Goal: Task Accomplishment & Management: Complete application form

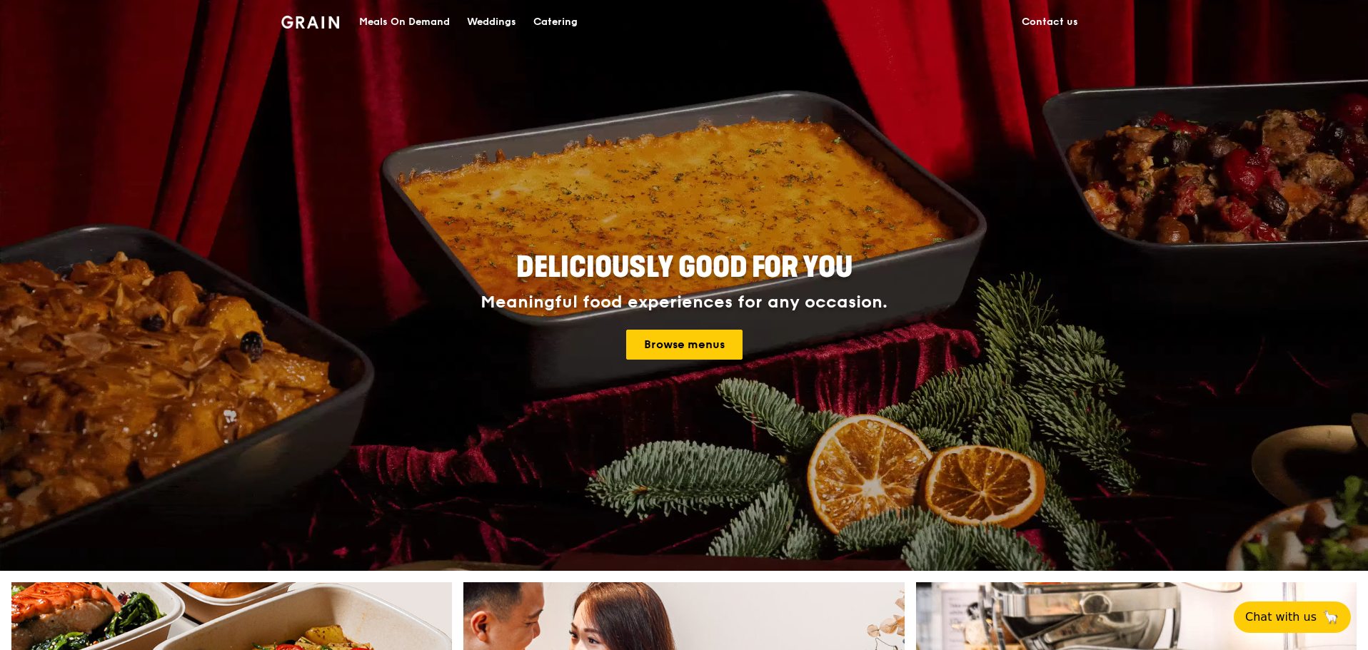
click at [403, 29] on div "Meals On Demand" at bounding box center [404, 22] width 91 height 43
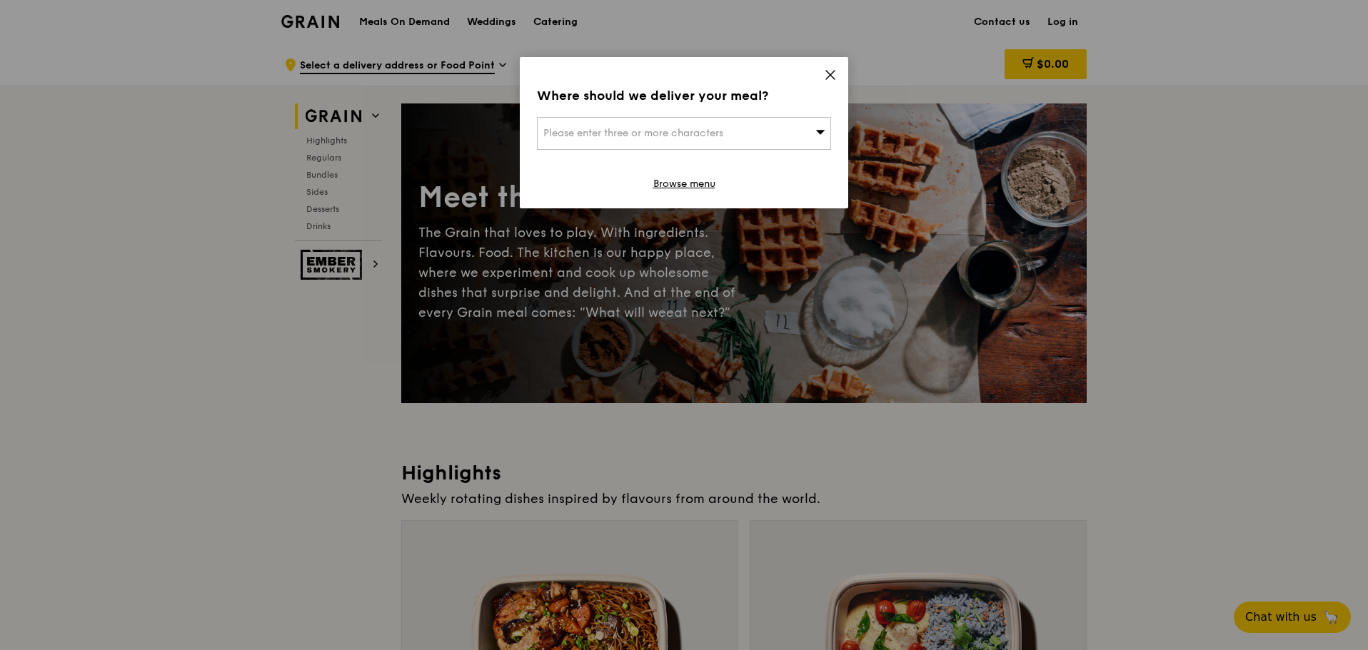
click at [824, 73] on icon at bounding box center [830, 75] width 13 height 13
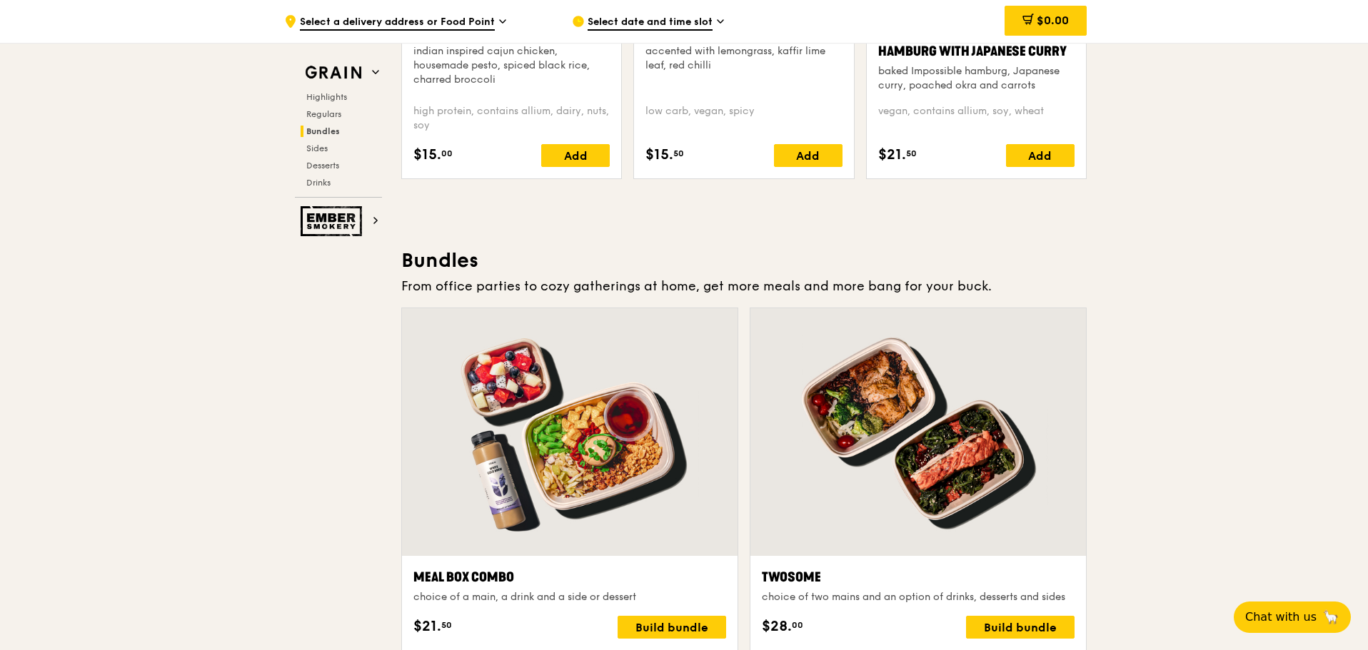
scroll to position [2285, 0]
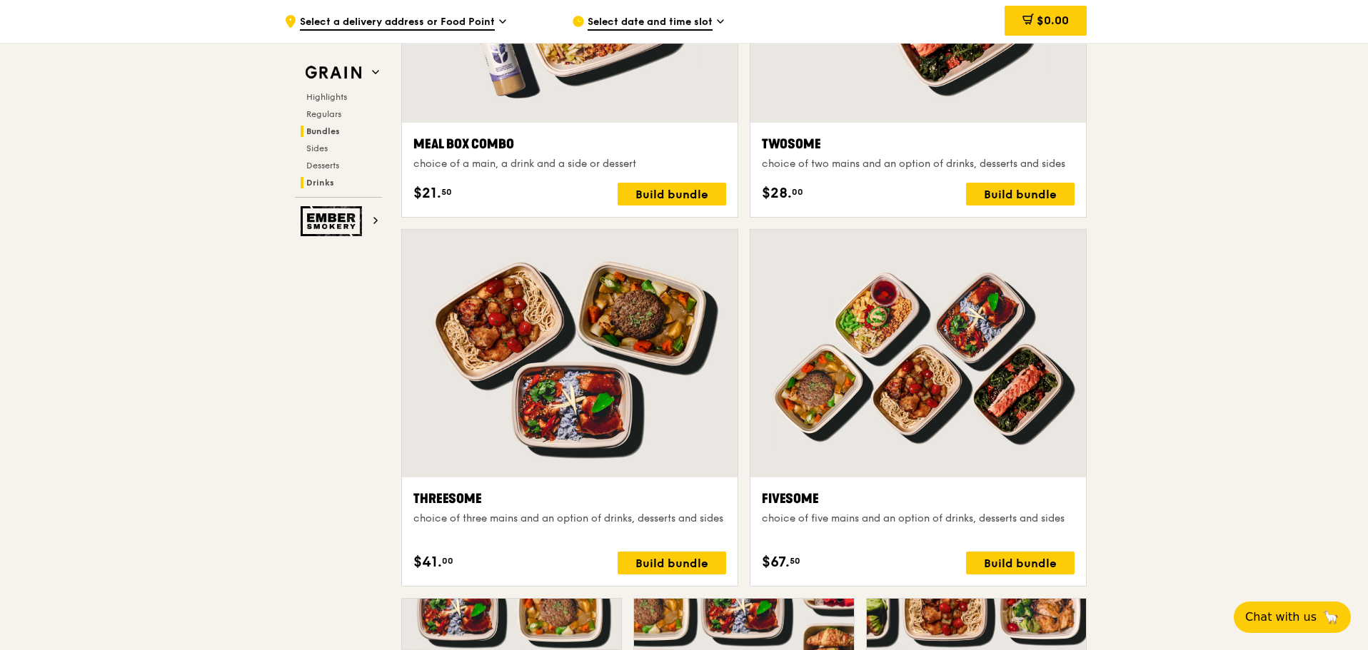
click at [332, 184] on span "Drinks" at bounding box center [320, 183] width 28 height 10
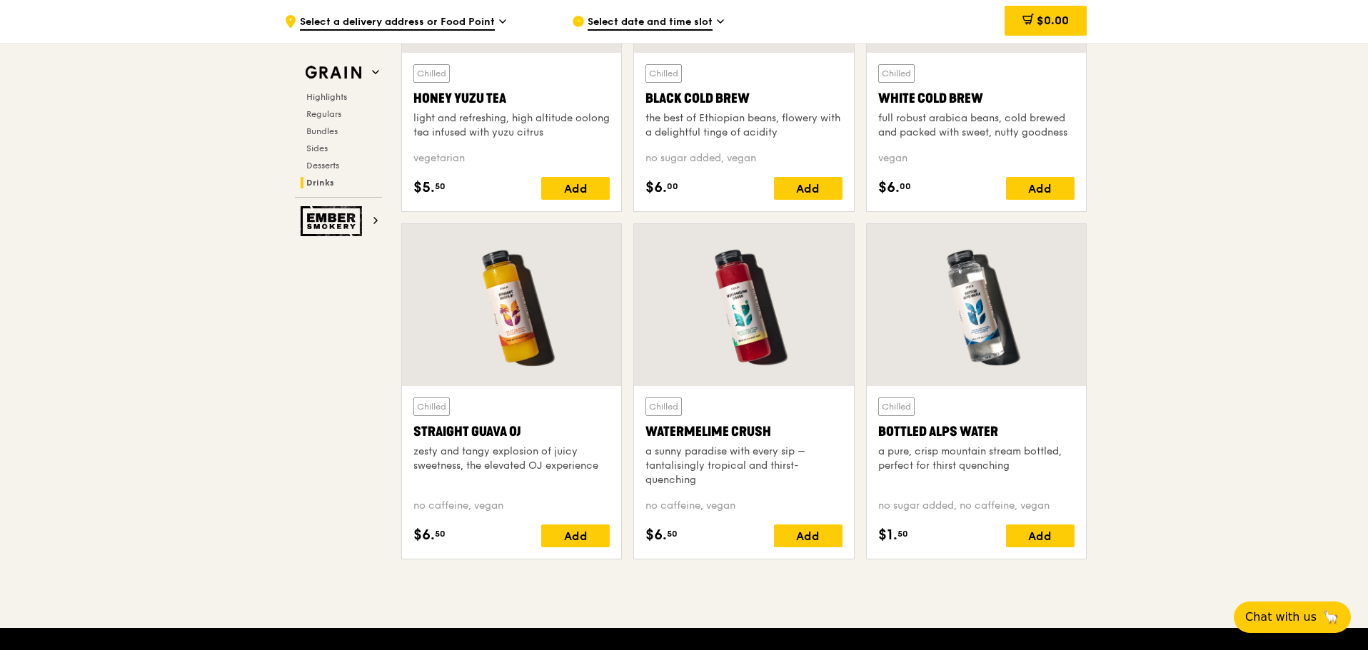
scroll to position [5497, 0]
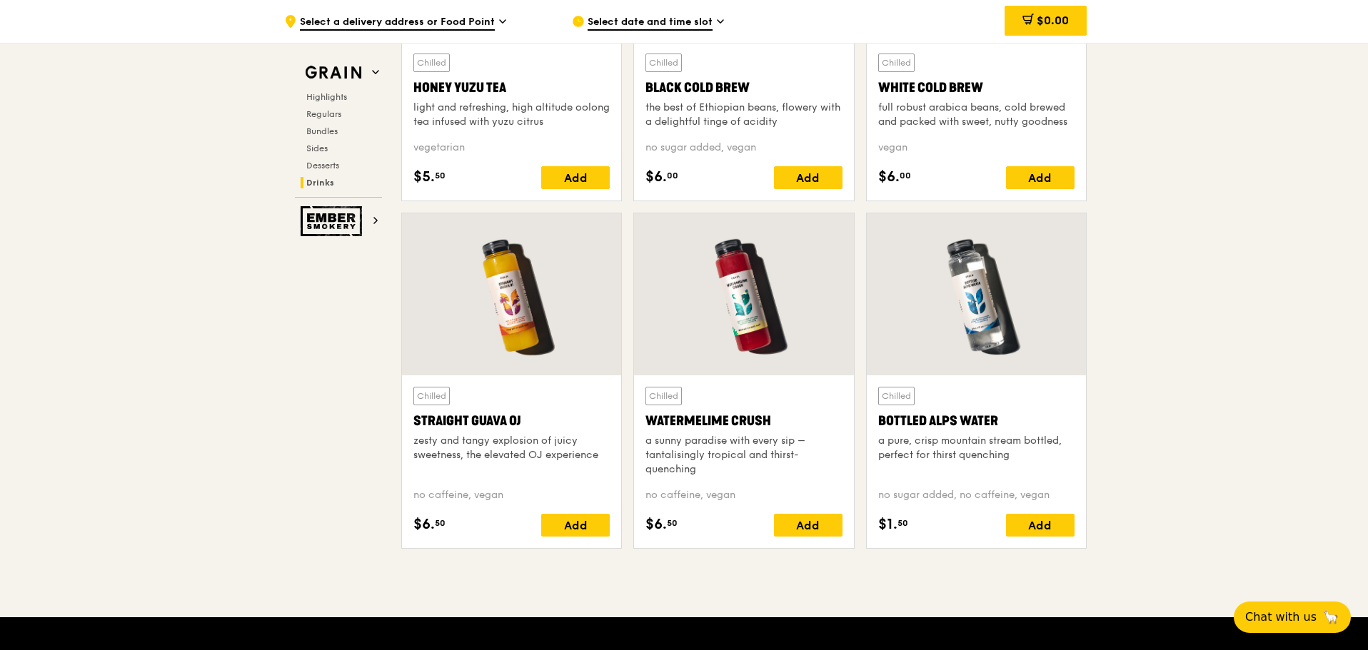
click at [1023, 344] on div at bounding box center [976, 294] width 219 height 162
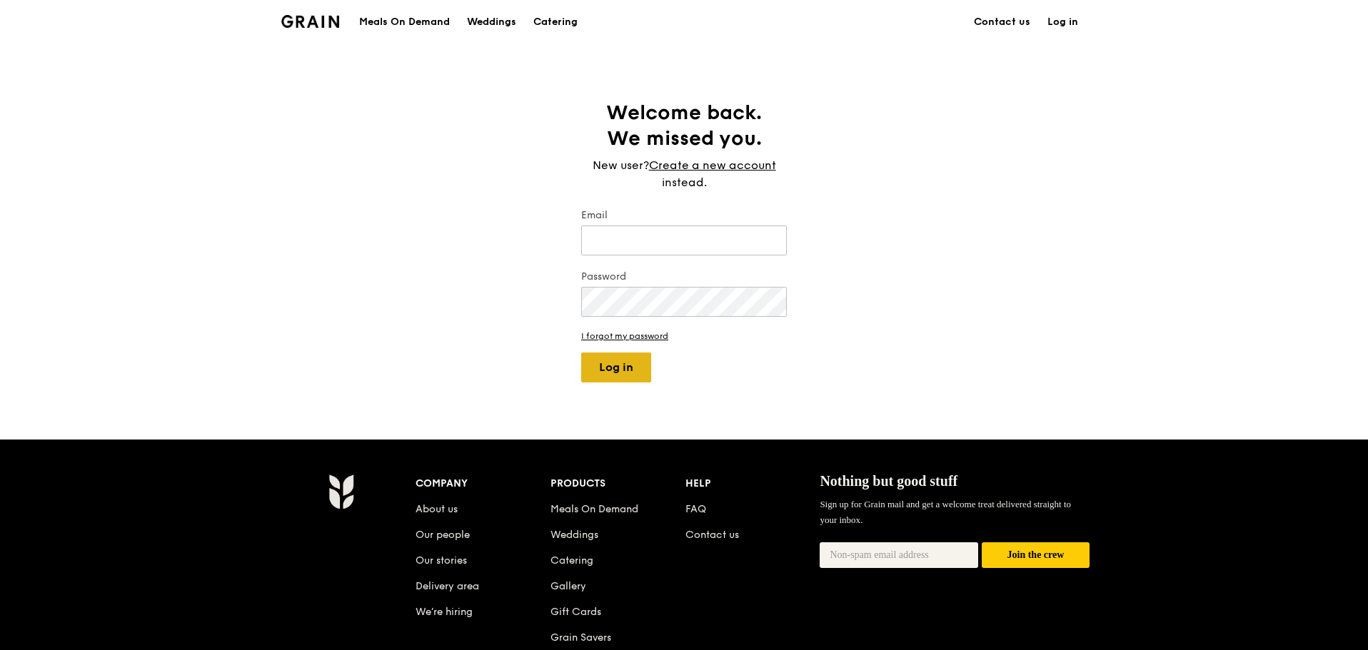
type input "alvin@grain.com.sg"
click at [598, 361] on button "Log in" at bounding box center [616, 368] width 70 height 30
select select "100"
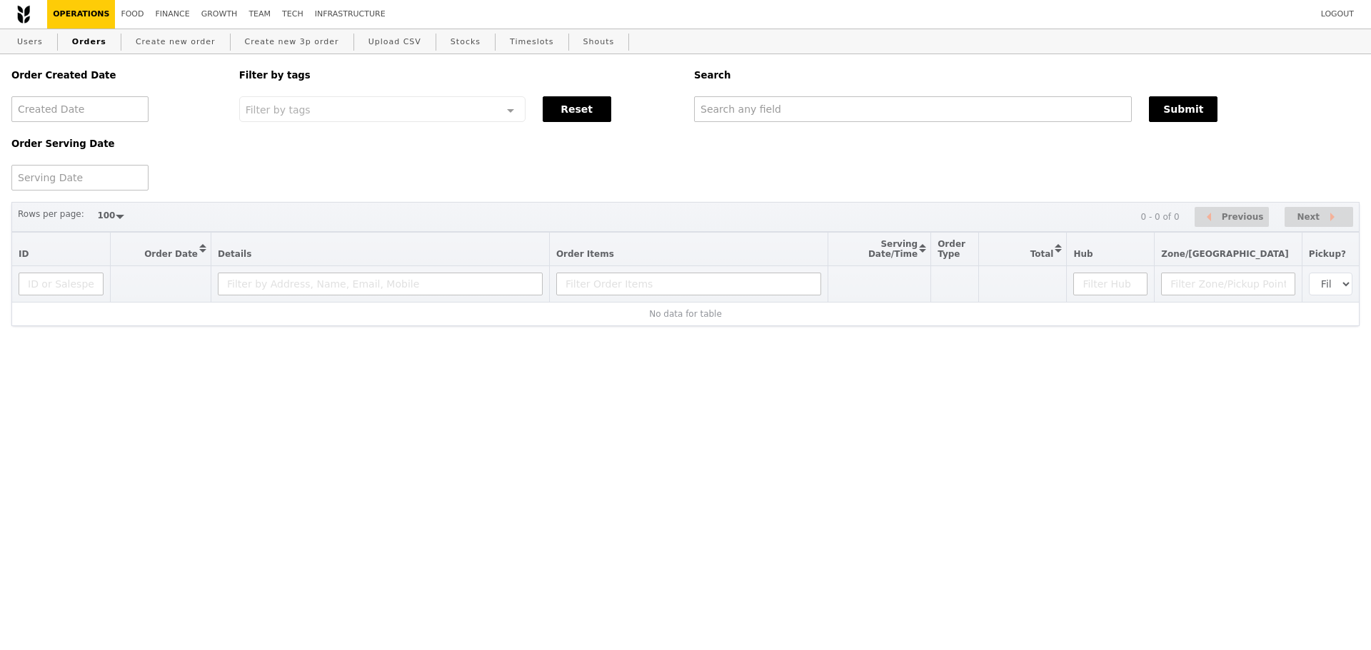
select select "100"
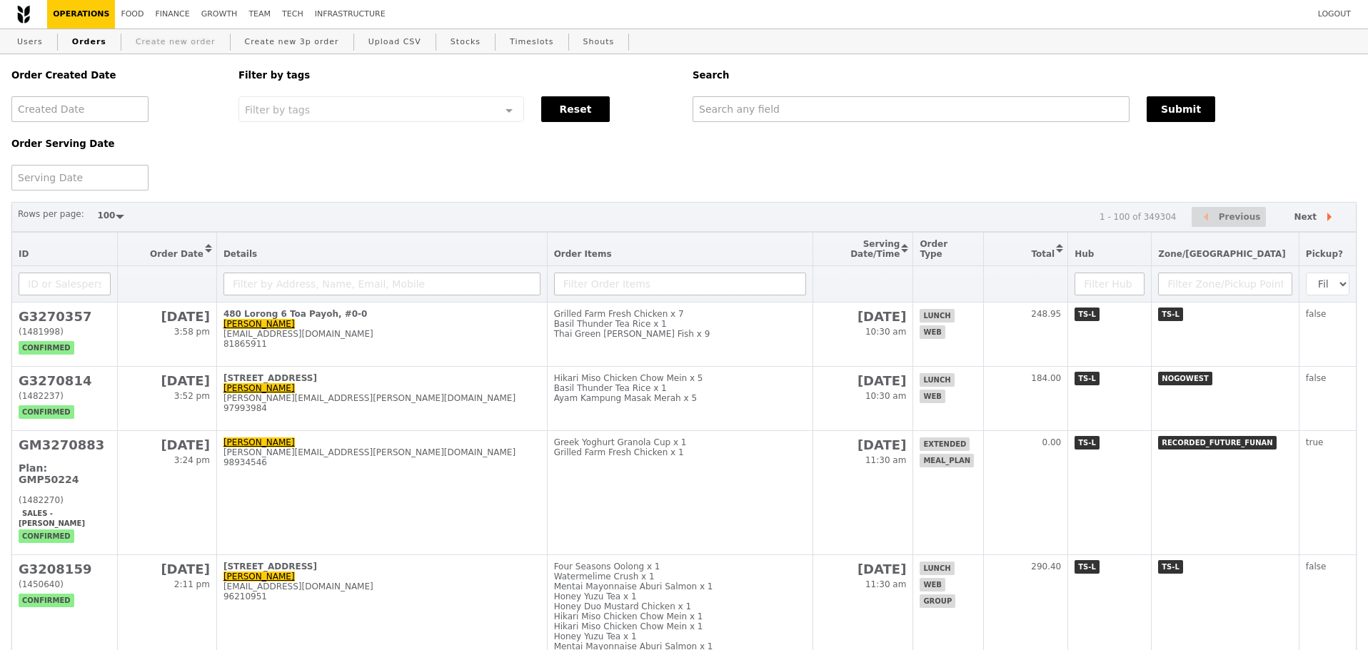
click at [172, 41] on link "Create new order" at bounding box center [175, 42] width 91 height 26
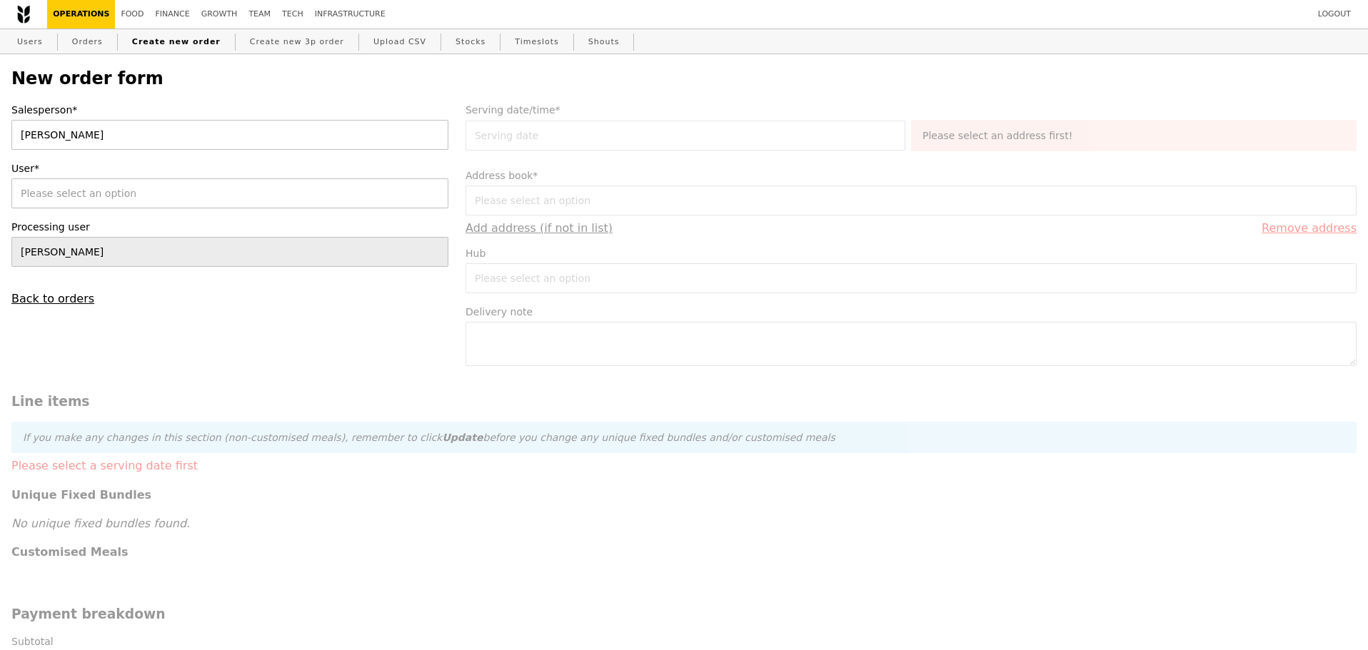
click at [185, 206] on div "Please select an option" at bounding box center [229, 193] width 437 height 30
type input "Confirm"
type input "doreen.lim@dbschenker.com"
click at [34, 44] on link "Users" at bounding box center [29, 42] width 37 height 26
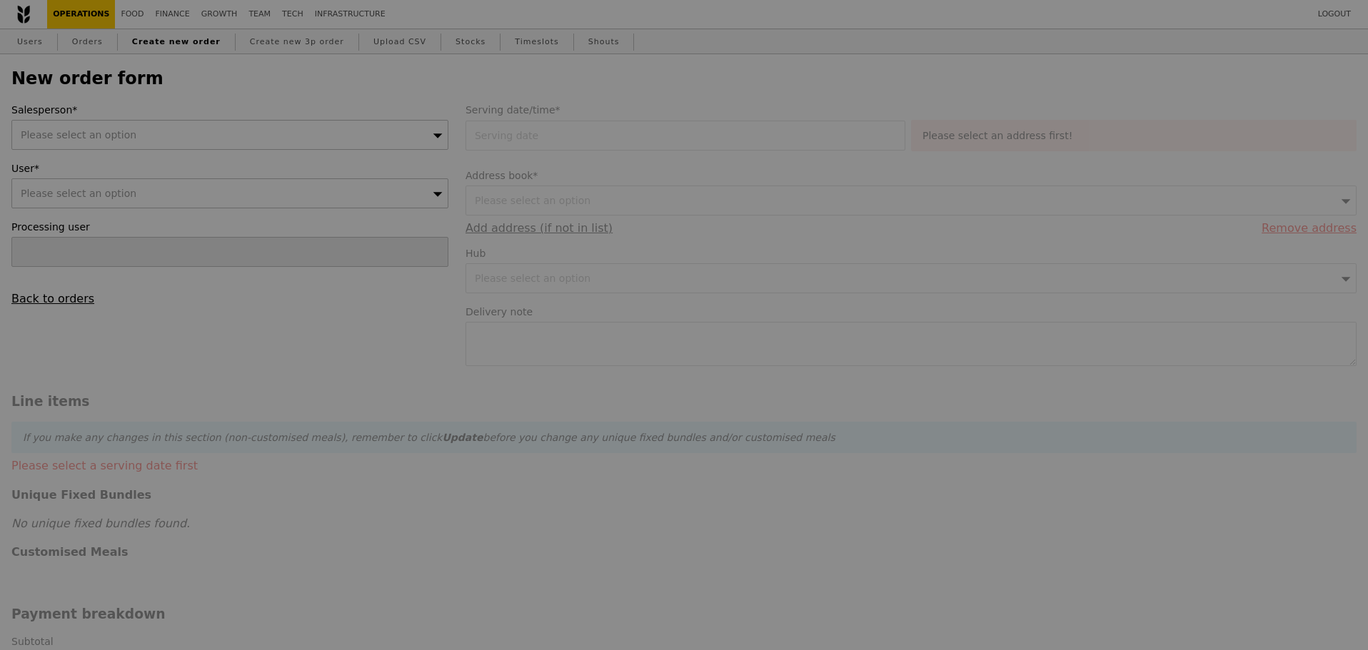
type input "Confirm"
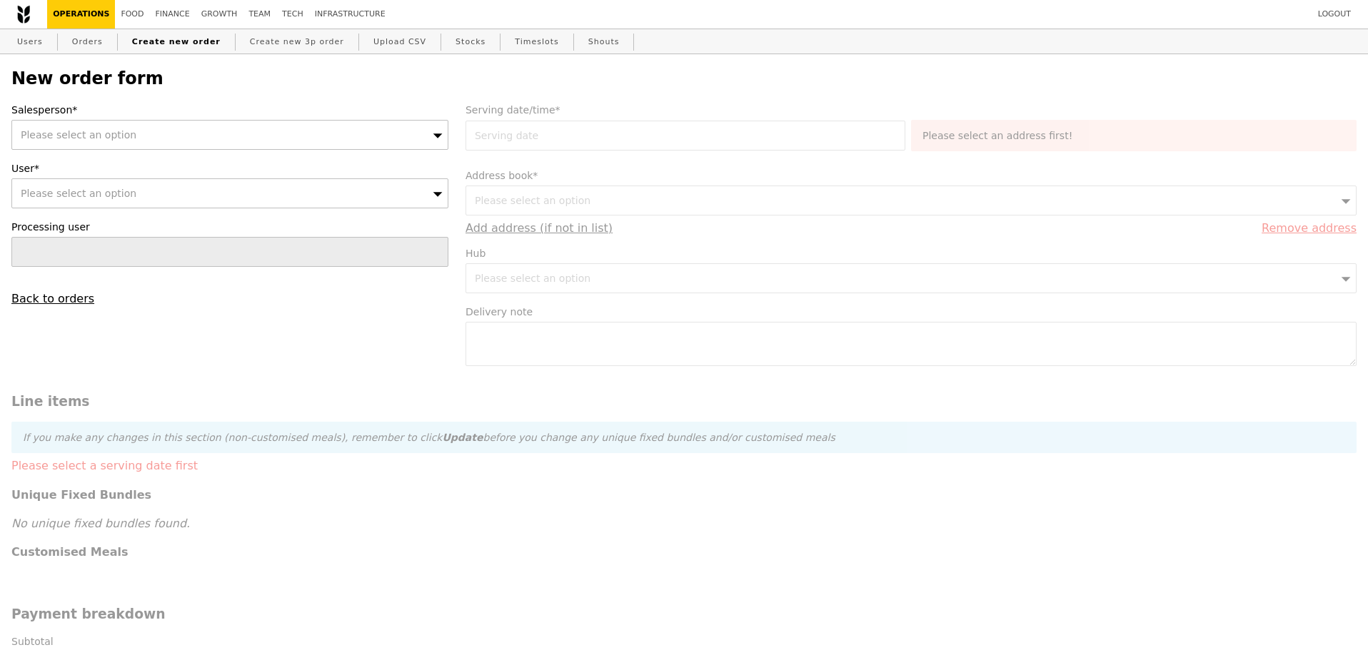
click at [155, 200] on div "Please select an option" at bounding box center [229, 193] width 437 height 30
type input "doreen"
type input "Confirm"
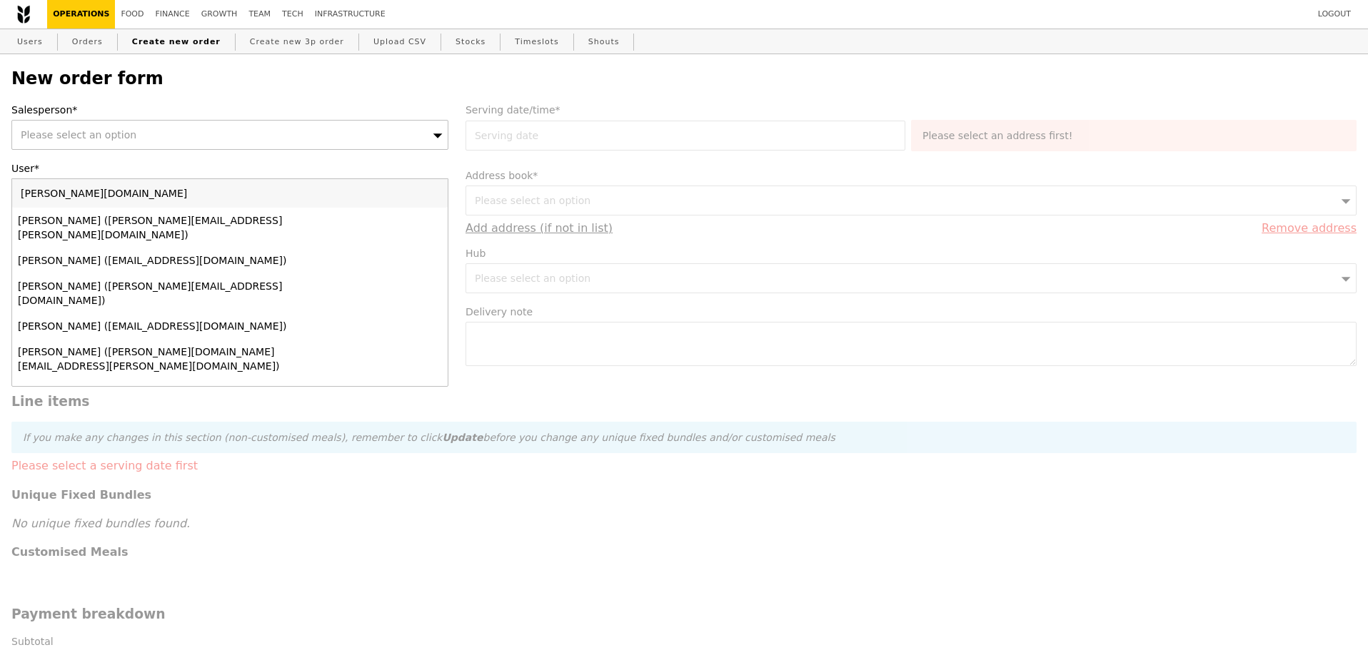
type input "doreen.lim"
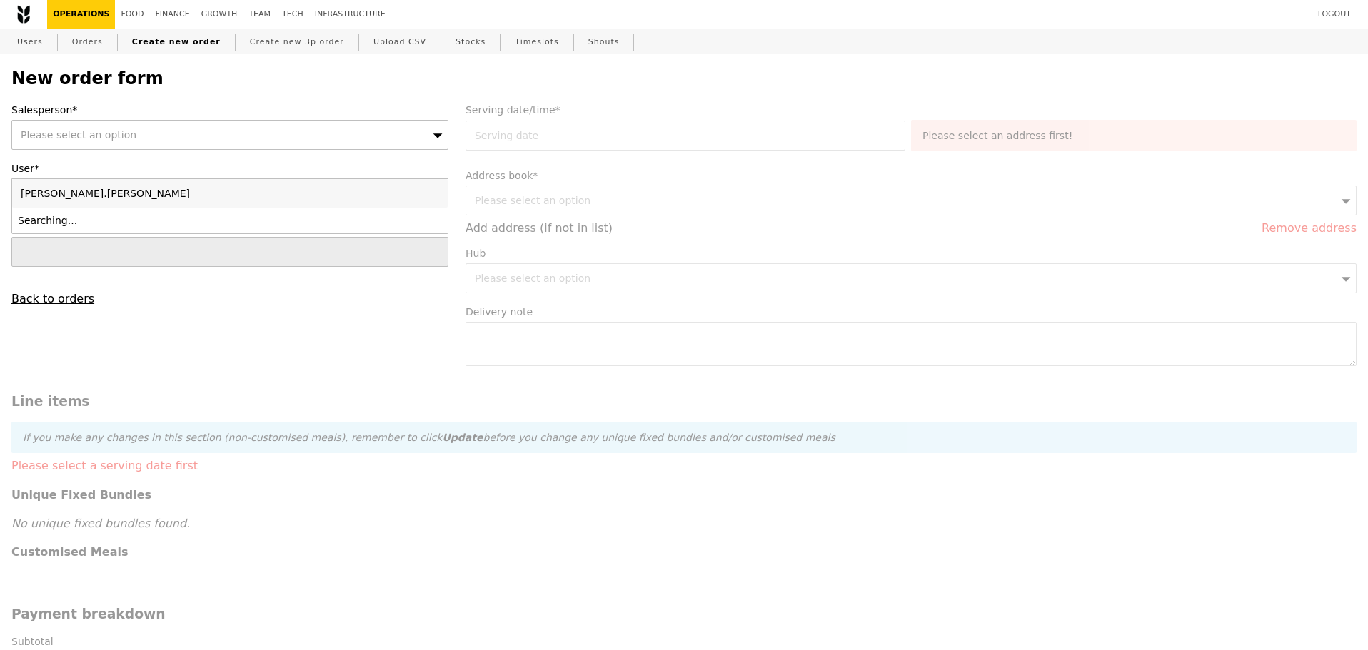
type input "Confirm"
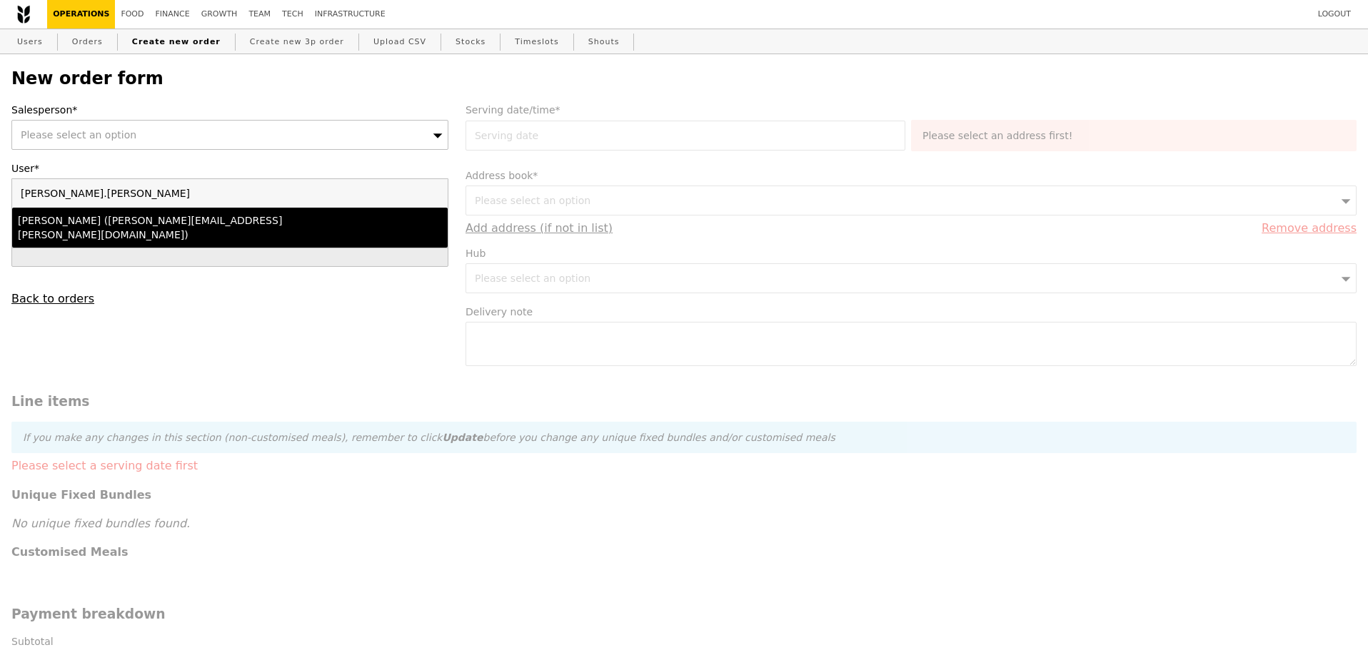
type input "doreen.lim"
click at [141, 223] on div "Doreen Lim (doreen.lim@dbschenker.com)" at bounding box center [177, 227] width 318 height 29
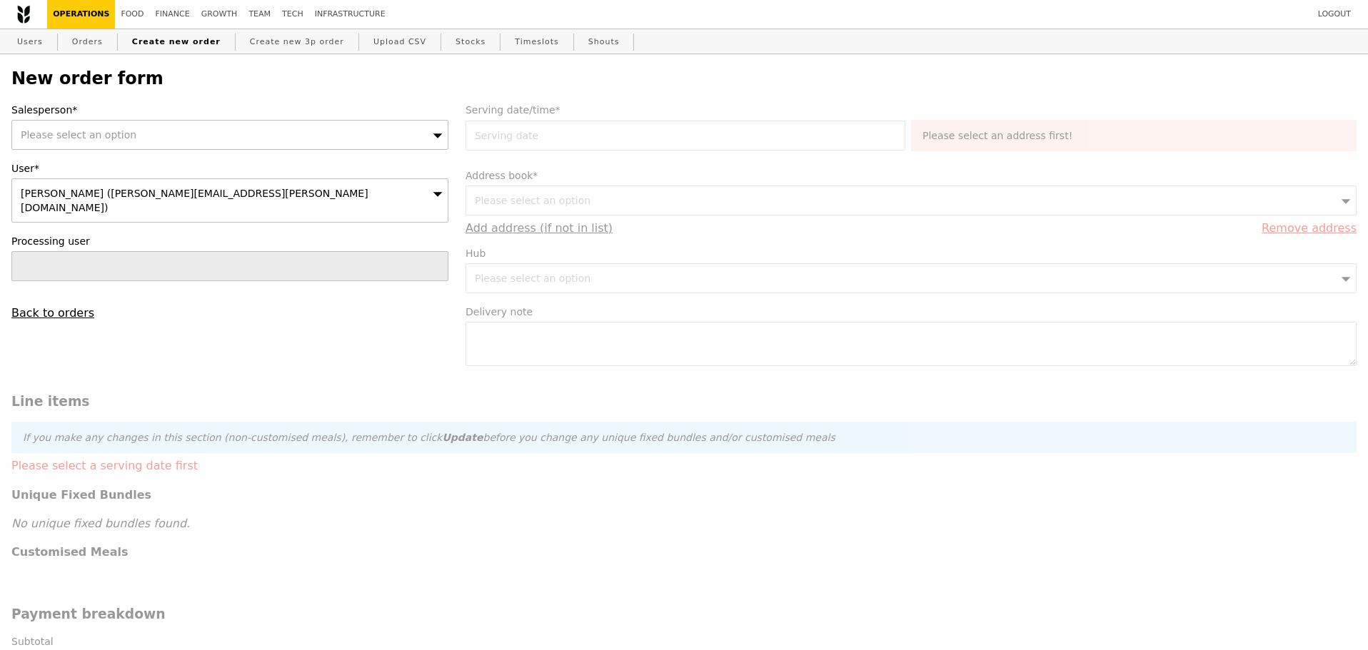
drag, startPoint x: 171, startPoint y: 160, endPoint x: 178, endPoint y: 151, distance: 11.7
click at [171, 159] on div "Salesperson* Please select an option User* Doreen Lim (doreen.lim@dbschenker.co…" at bounding box center [230, 211] width 454 height 217
click at [182, 144] on div "Please select an option" at bounding box center [229, 135] width 437 height 30
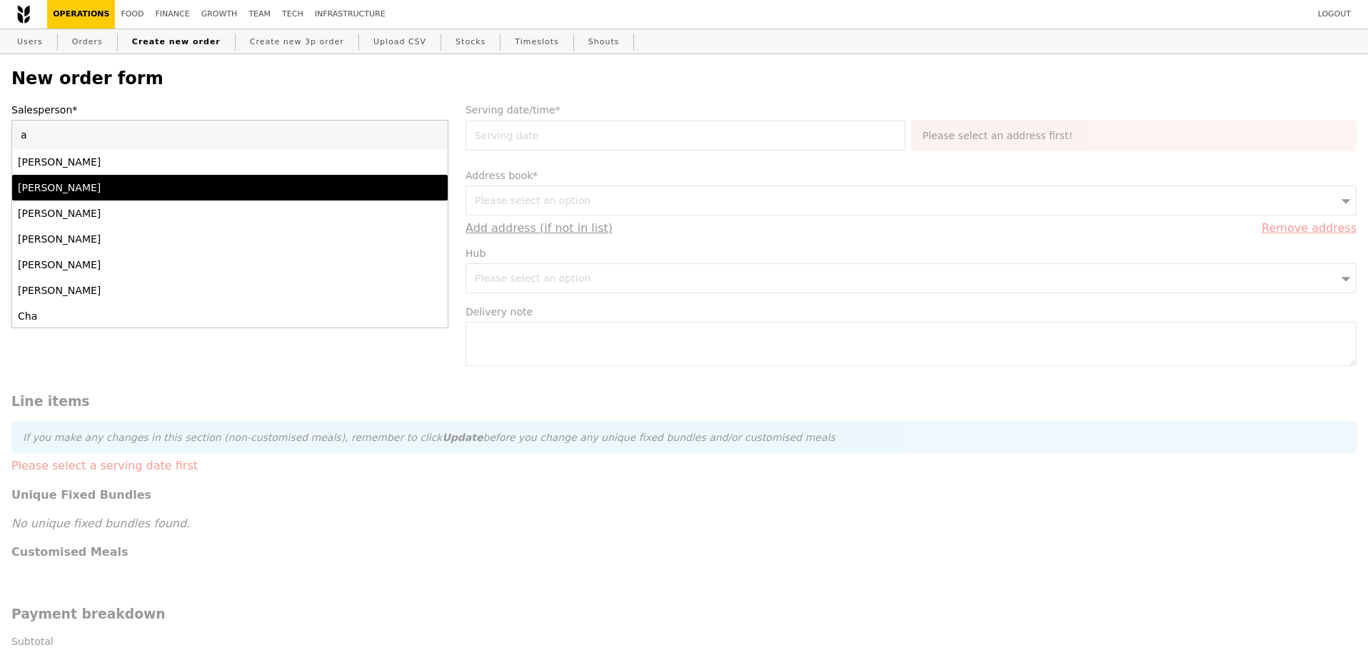
type input "a"
click at [105, 180] on li "Alvin Seah" at bounding box center [230, 188] width 436 height 26
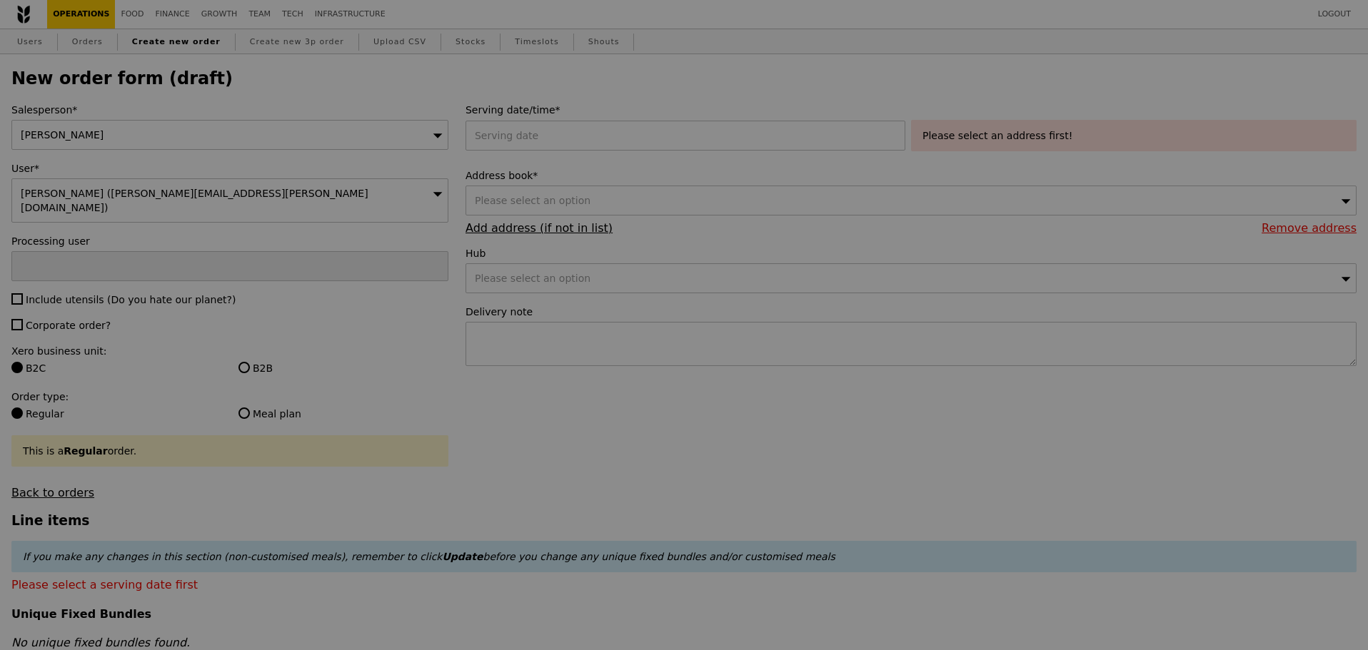
type input "Confirm"
click at [527, 140] on div at bounding box center [689, 136] width 446 height 30
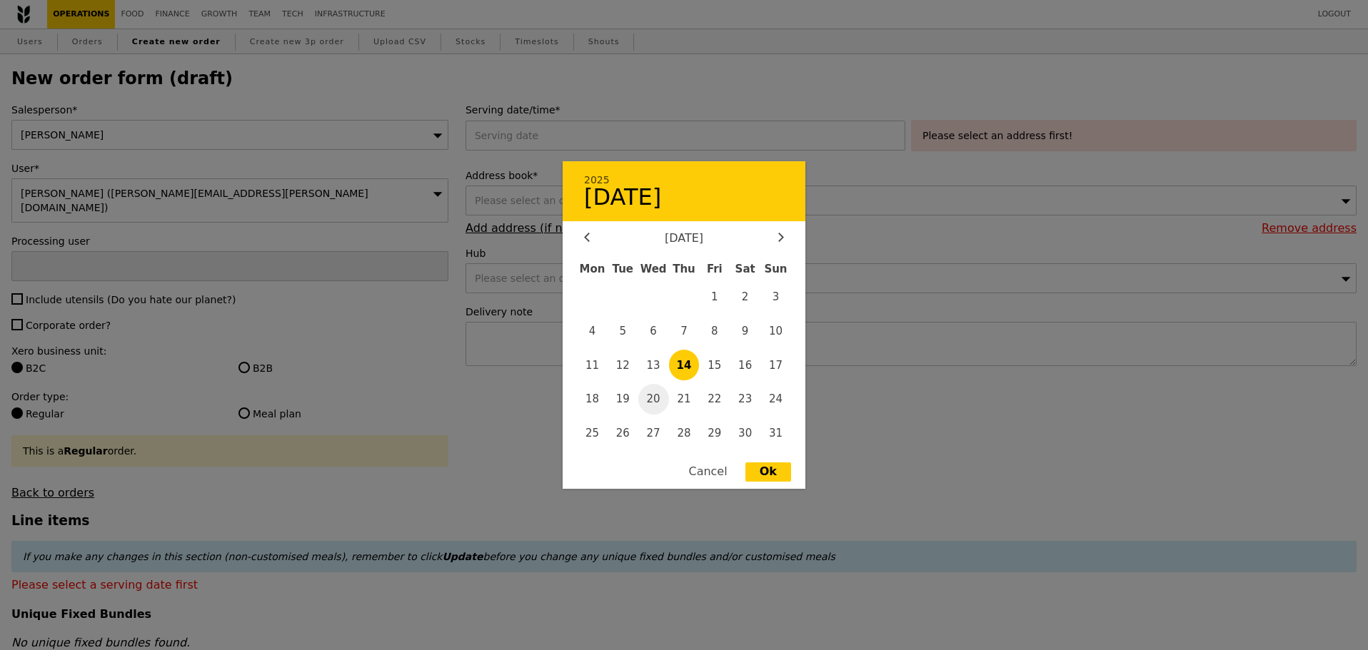
click at [656, 396] on span "20" at bounding box center [653, 399] width 31 height 31
type input "20 Aug 2025"
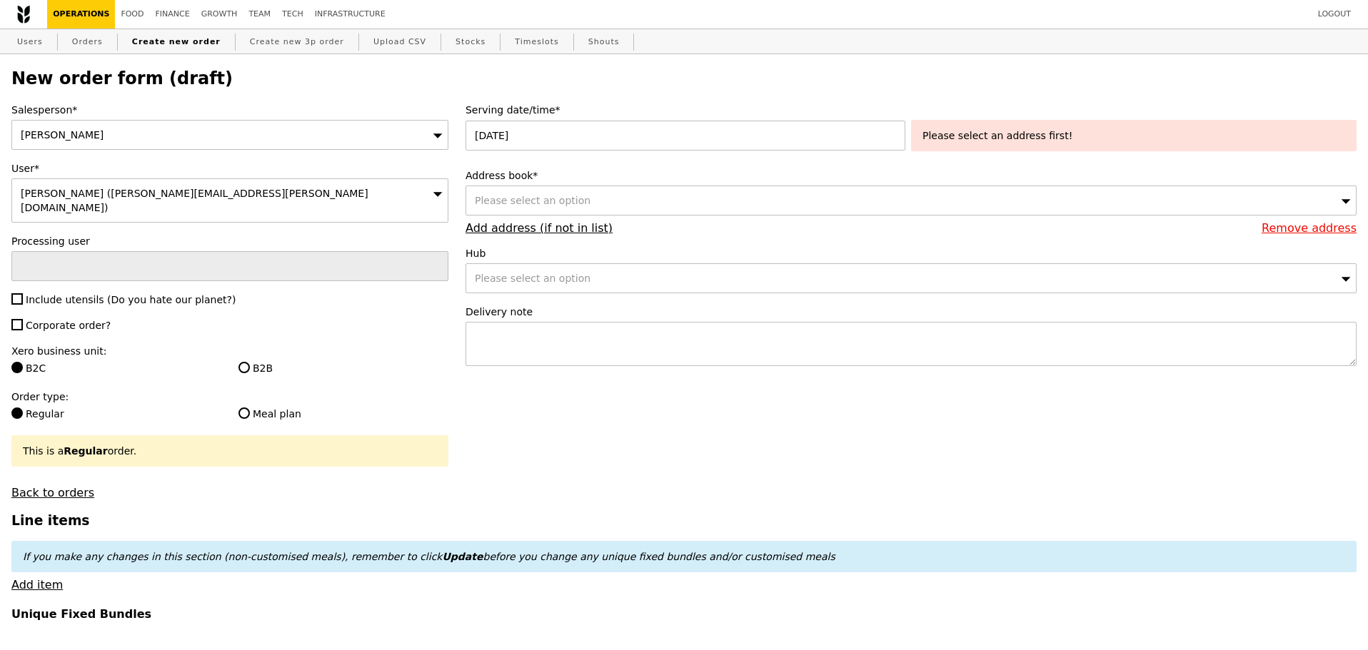
click at [1041, 149] on div "Please select an address first!" at bounding box center [1134, 135] width 446 height 31
click at [650, 202] on div "Please select an option" at bounding box center [911, 201] width 891 height 30
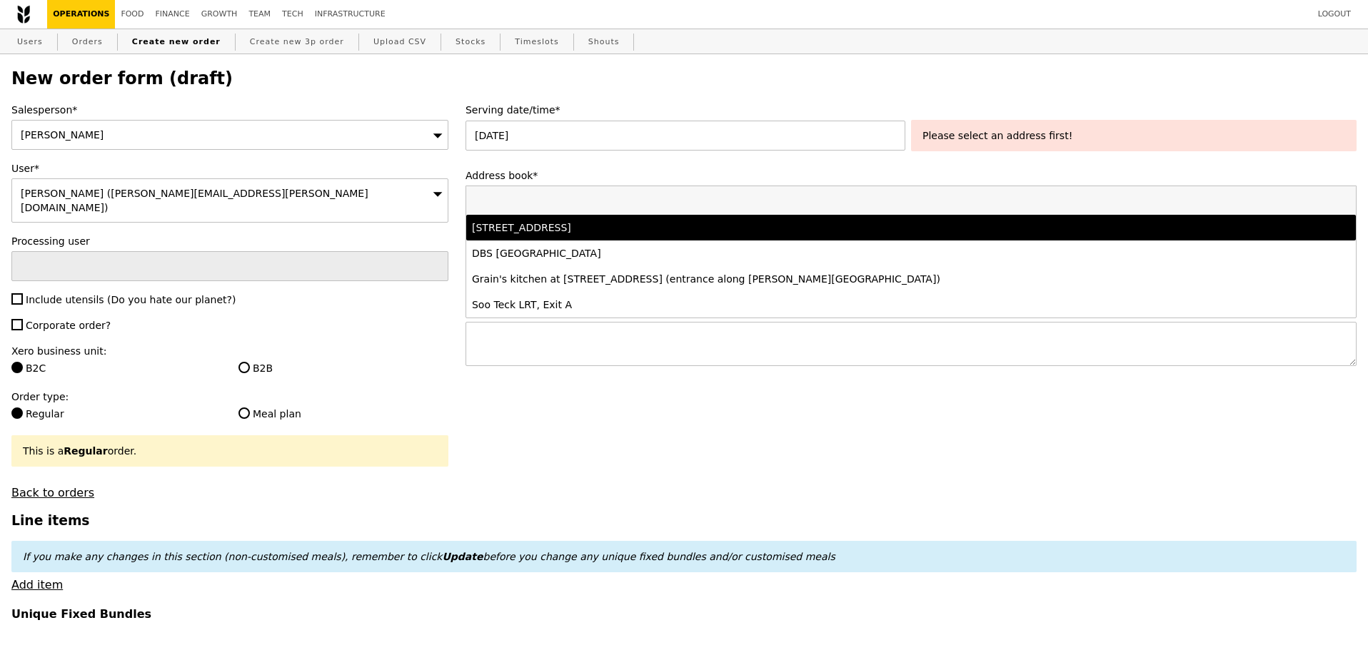
click at [622, 232] on div "2 Changi South Avenue 1, #-, Singapore 486149" at bounding box center [801, 228] width 659 height 14
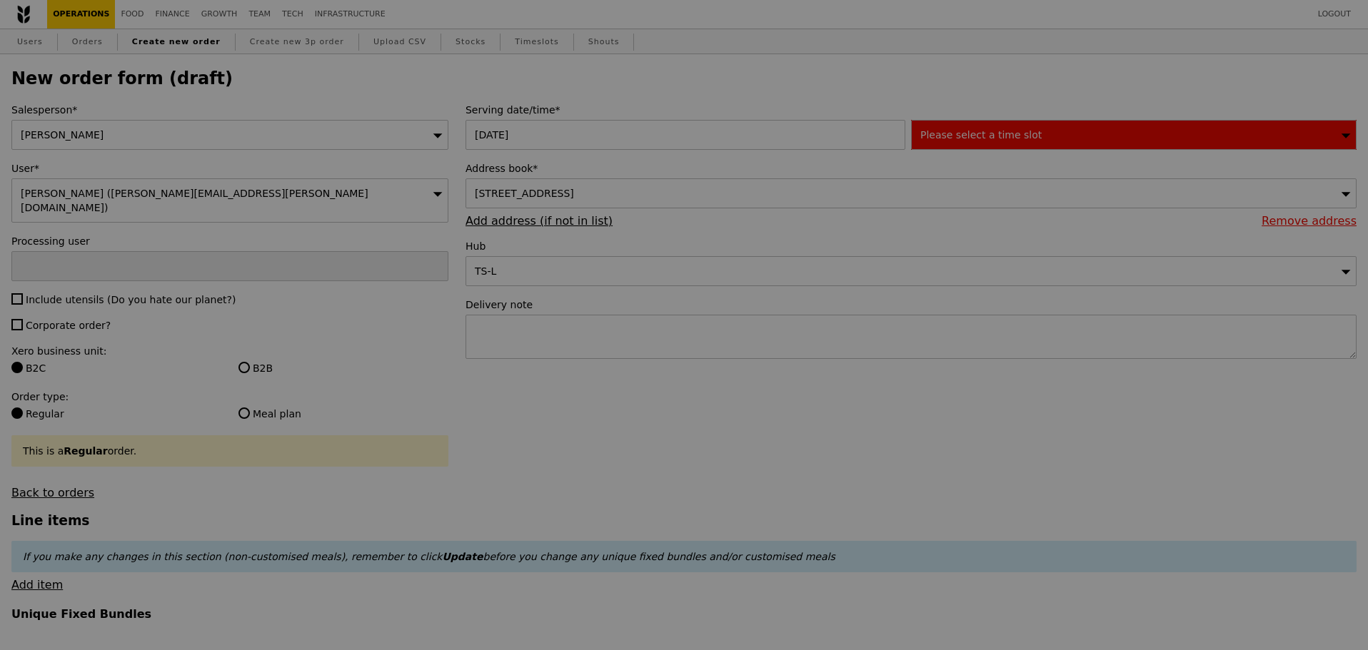
type input "Confirm"
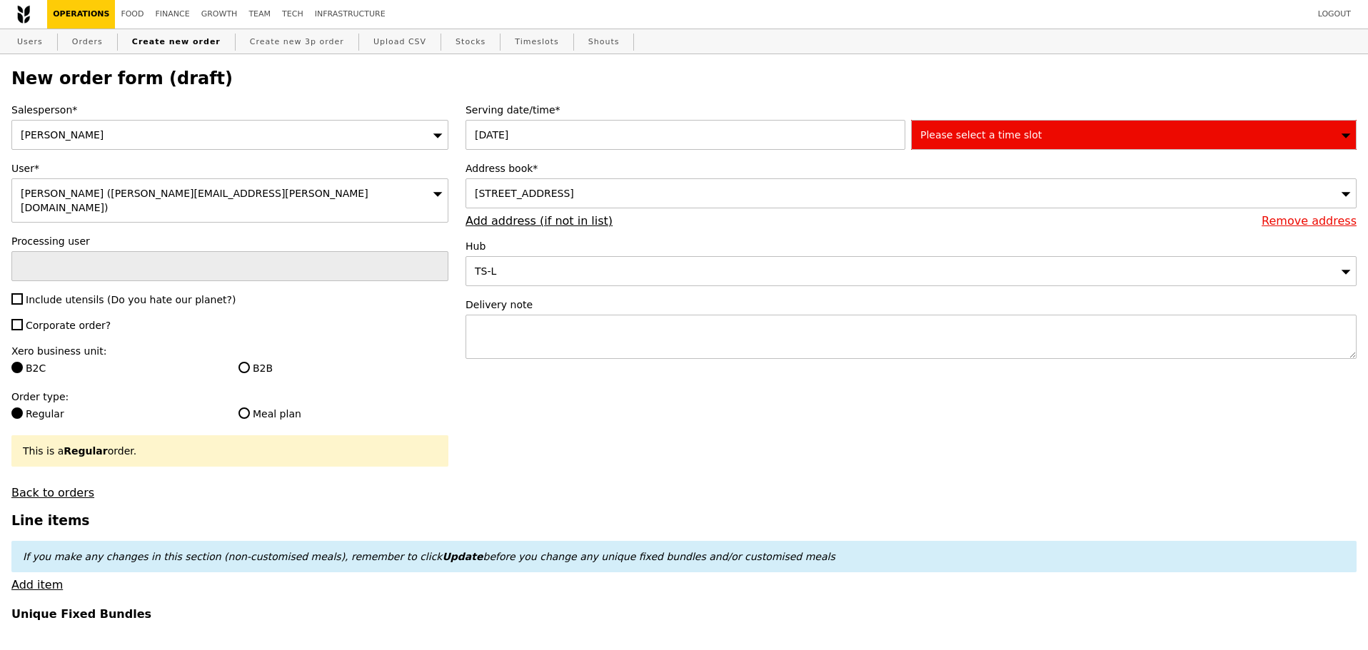
click at [1014, 136] on span "Please select a time slot" at bounding box center [980, 134] width 121 height 11
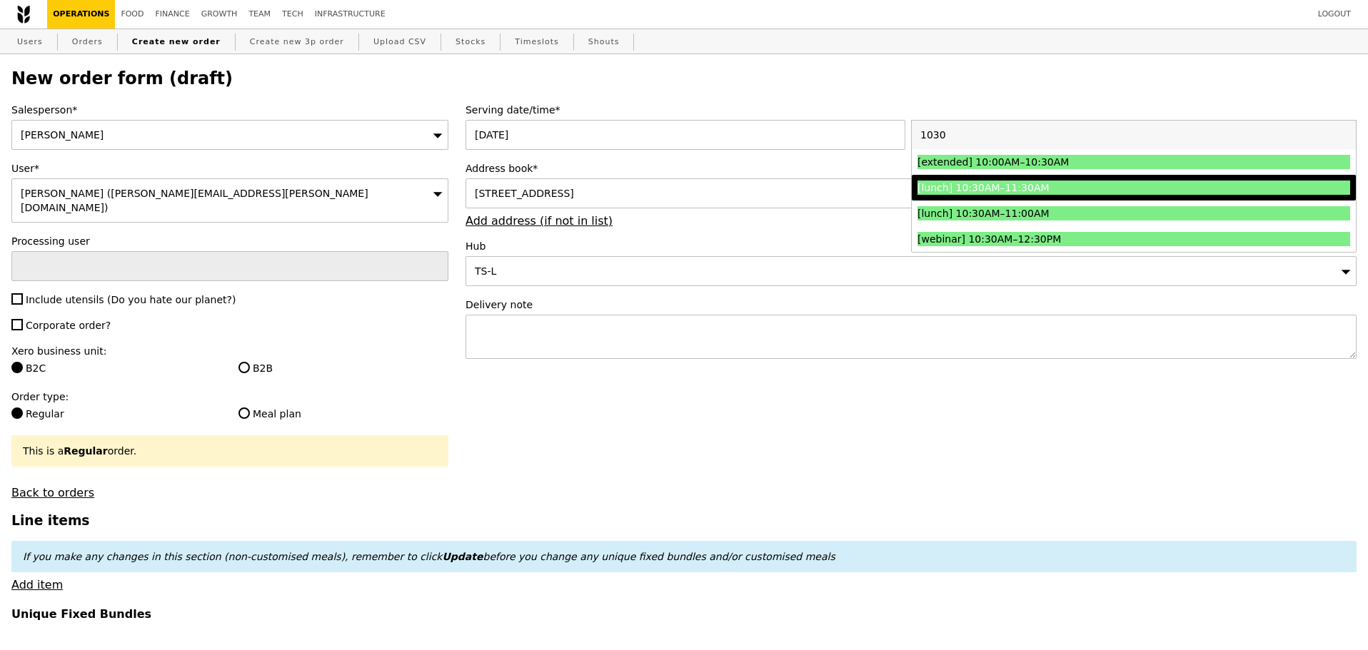
type input "1030"
click at [1031, 186] on div "[lunch] 10:30AM–11:30AM" at bounding box center [1079, 188] width 325 height 14
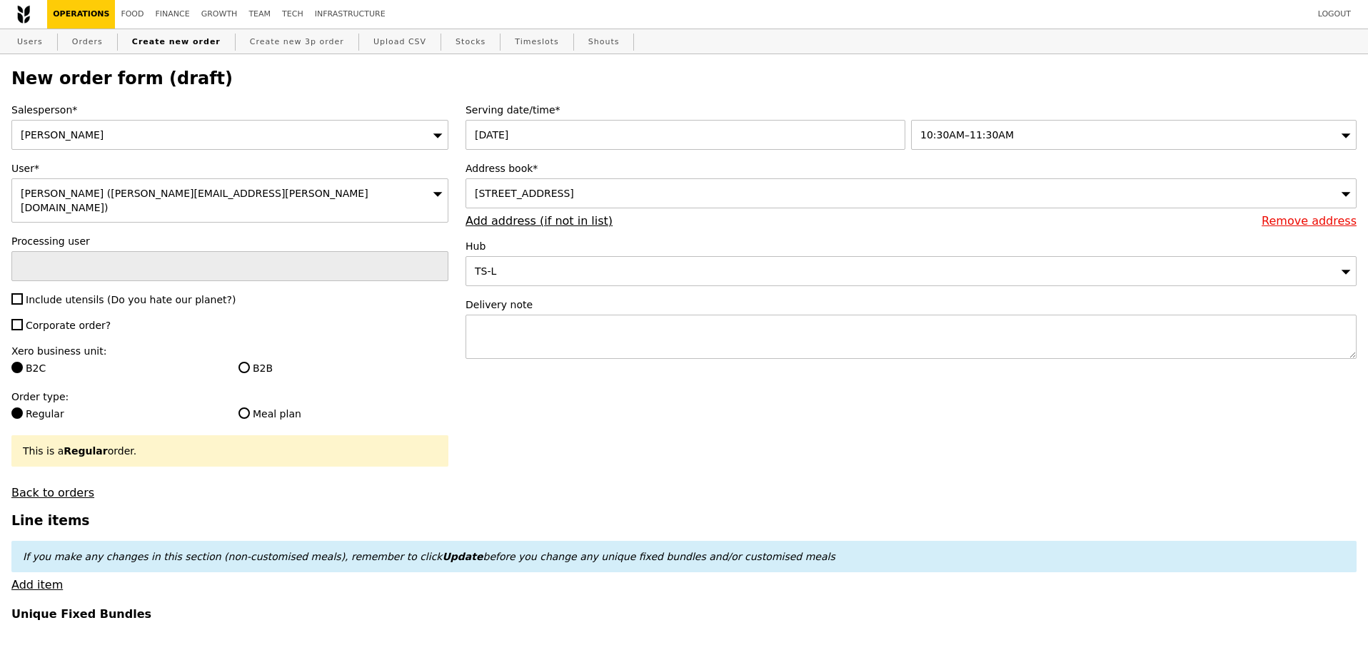
type input "Confirm"
click at [584, 334] on textarea at bounding box center [911, 337] width 891 height 44
type textarea "deliver closer to 1130AM"
type input "Confirm"
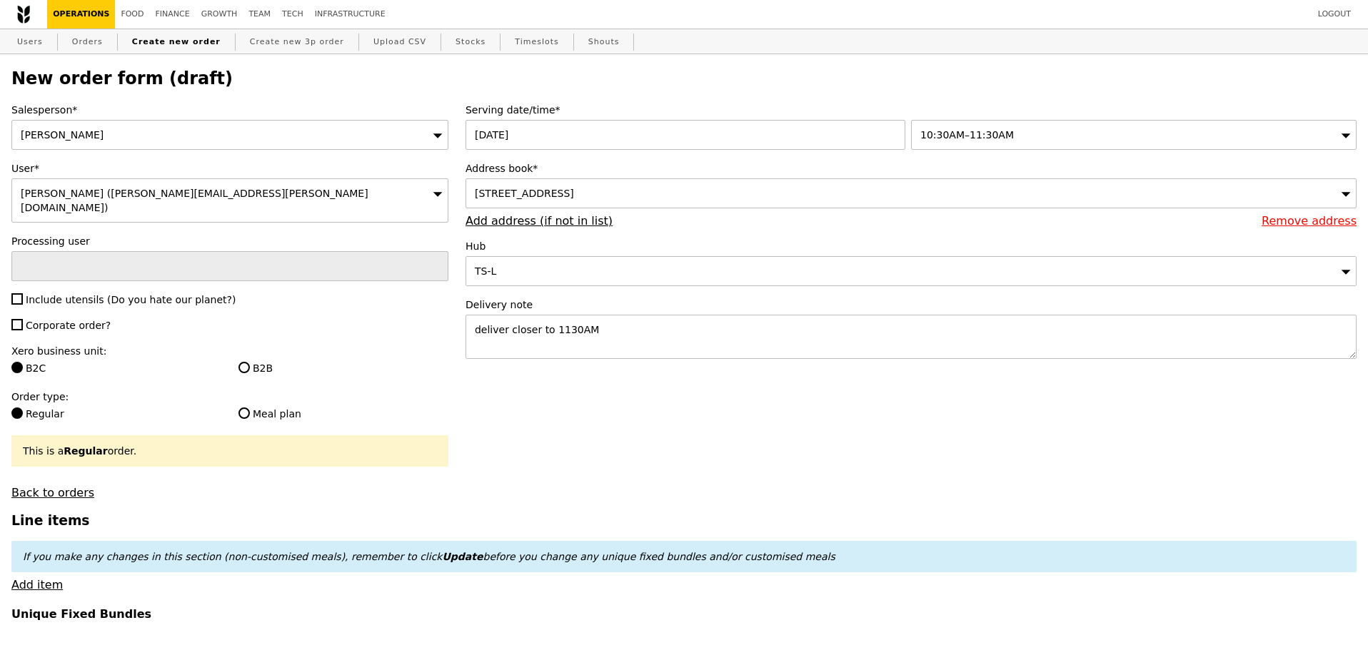
click at [114, 294] on span "Include utensils (Do you hate our planet?)" at bounding box center [131, 299] width 210 height 11
click at [23, 293] on input "Include utensils (Do you hate our planet?)" at bounding box center [16, 298] width 11 height 11
checkbox input "true"
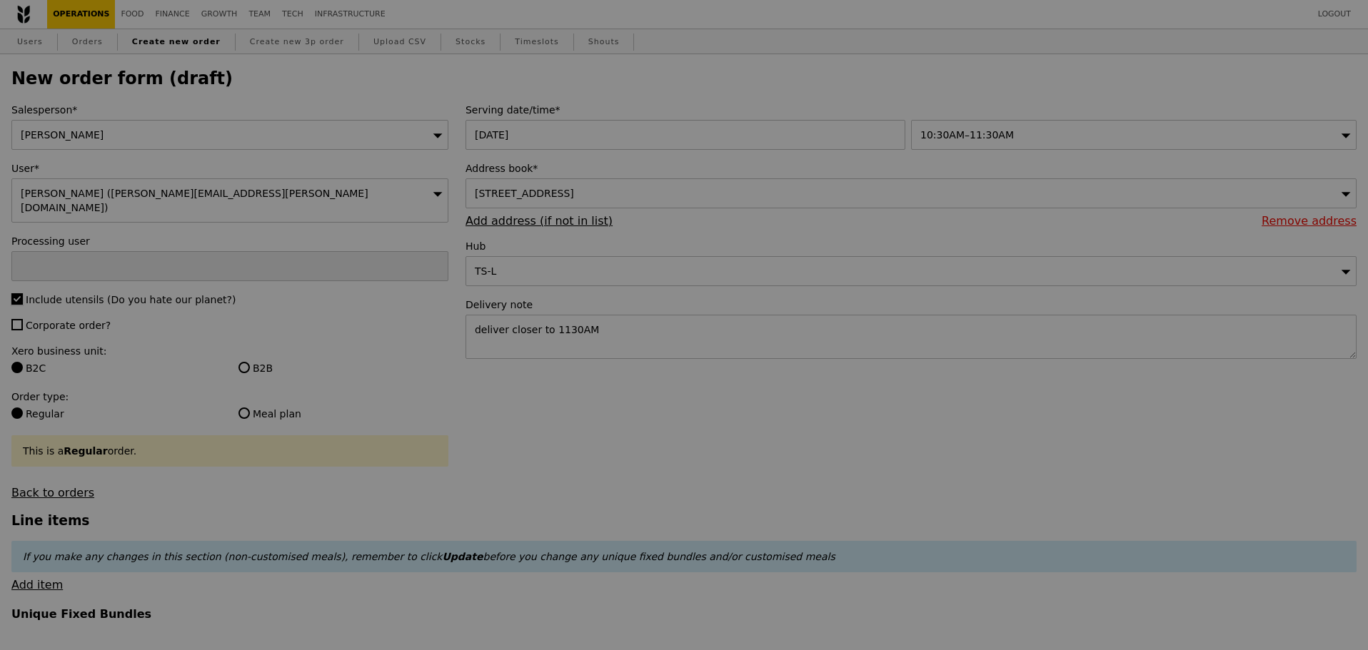
type input "Confirm"
click at [44, 320] on span "Corporate order?" at bounding box center [68, 325] width 85 height 11
click at [23, 319] on input "Corporate order?" at bounding box center [16, 324] width 11 height 11
checkbox input "true"
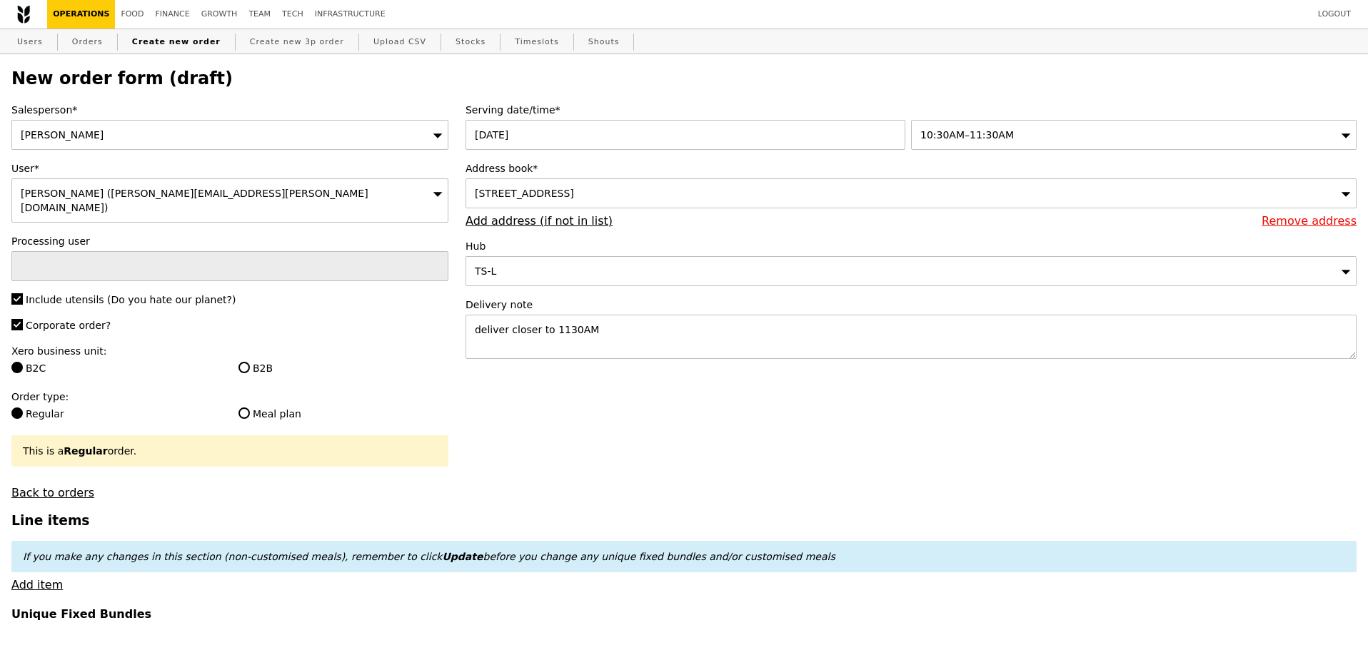
click at [248, 346] on label "Xero business unit:" at bounding box center [229, 351] width 437 height 14
click at [264, 363] on label "B2B" at bounding box center [343, 368] width 210 height 14
click at [250, 363] on input "B2B" at bounding box center [243, 367] width 11 height 11
radio input "true"
type input "Loading..."
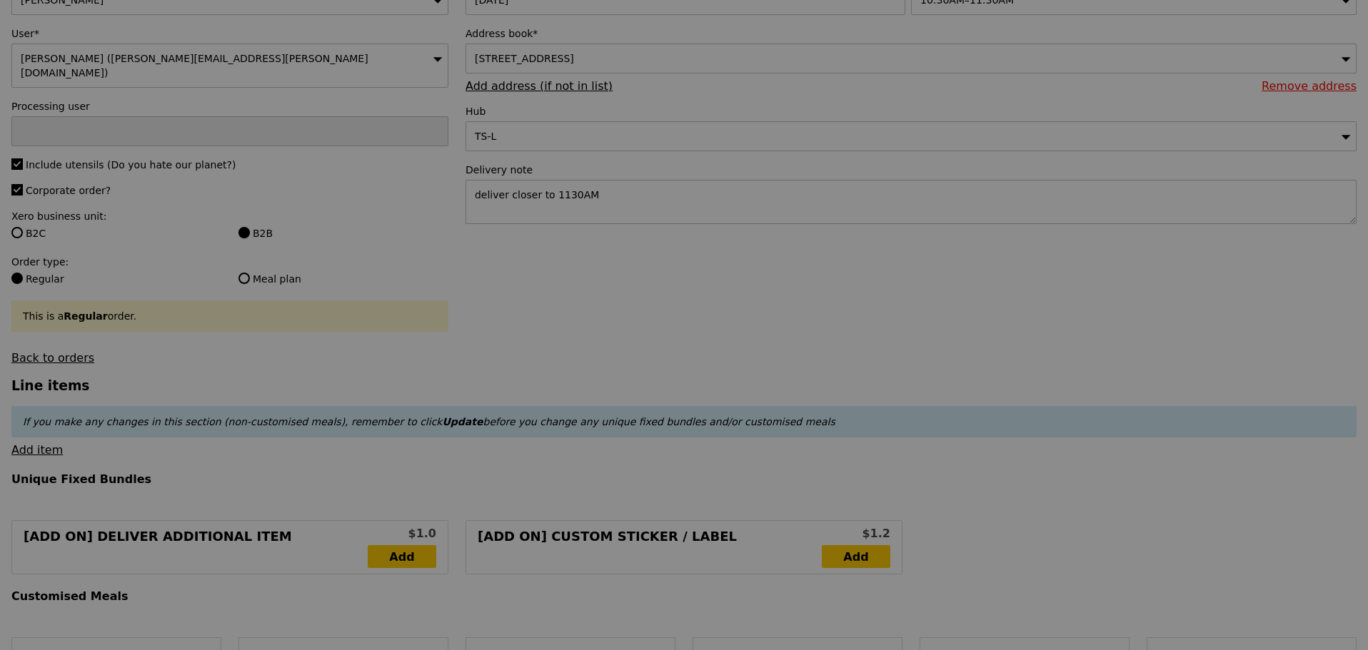
type input "11.38"
type input "12.40"
type input "Confirm"
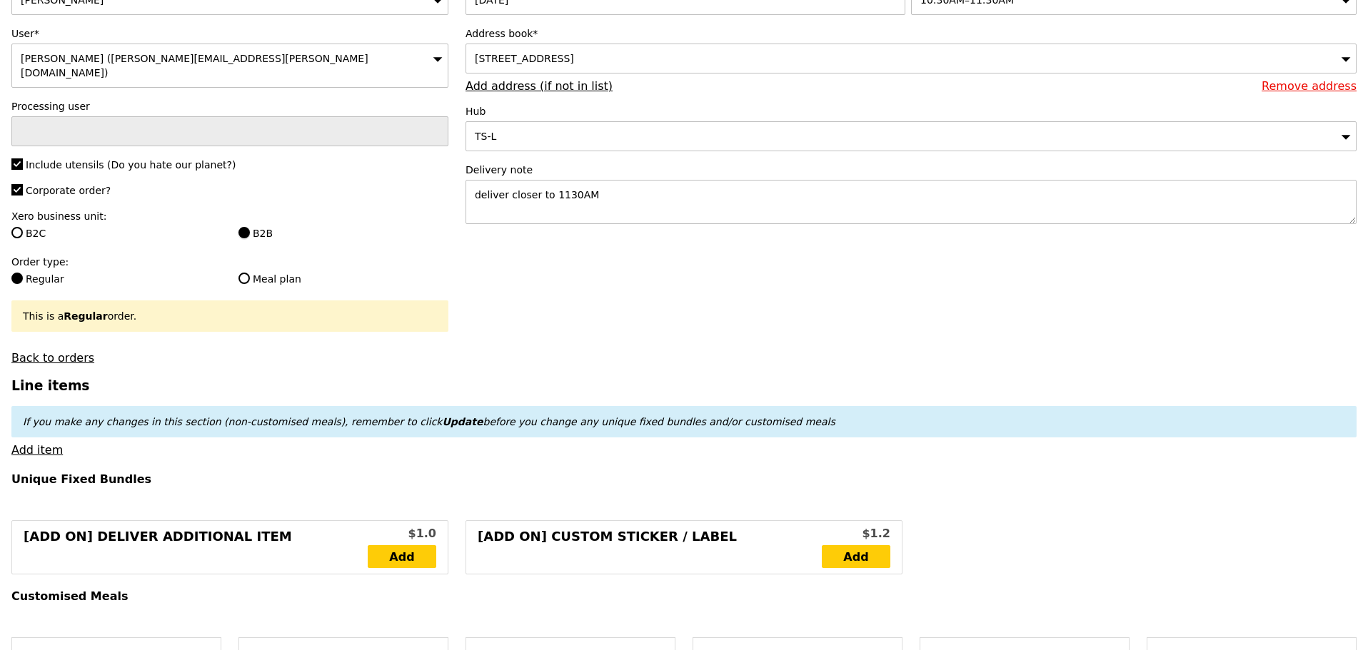
scroll to position [428, 0]
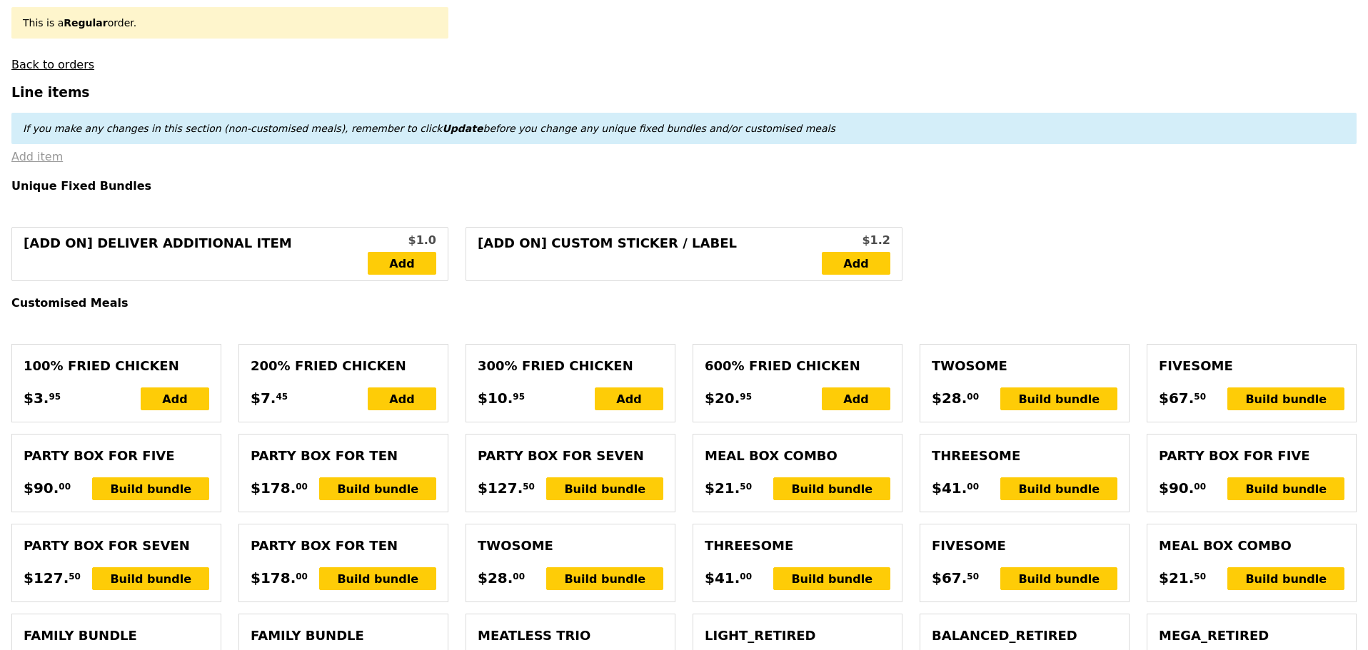
click at [47, 150] on link "Add item" at bounding box center [36, 157] width 51 height 14
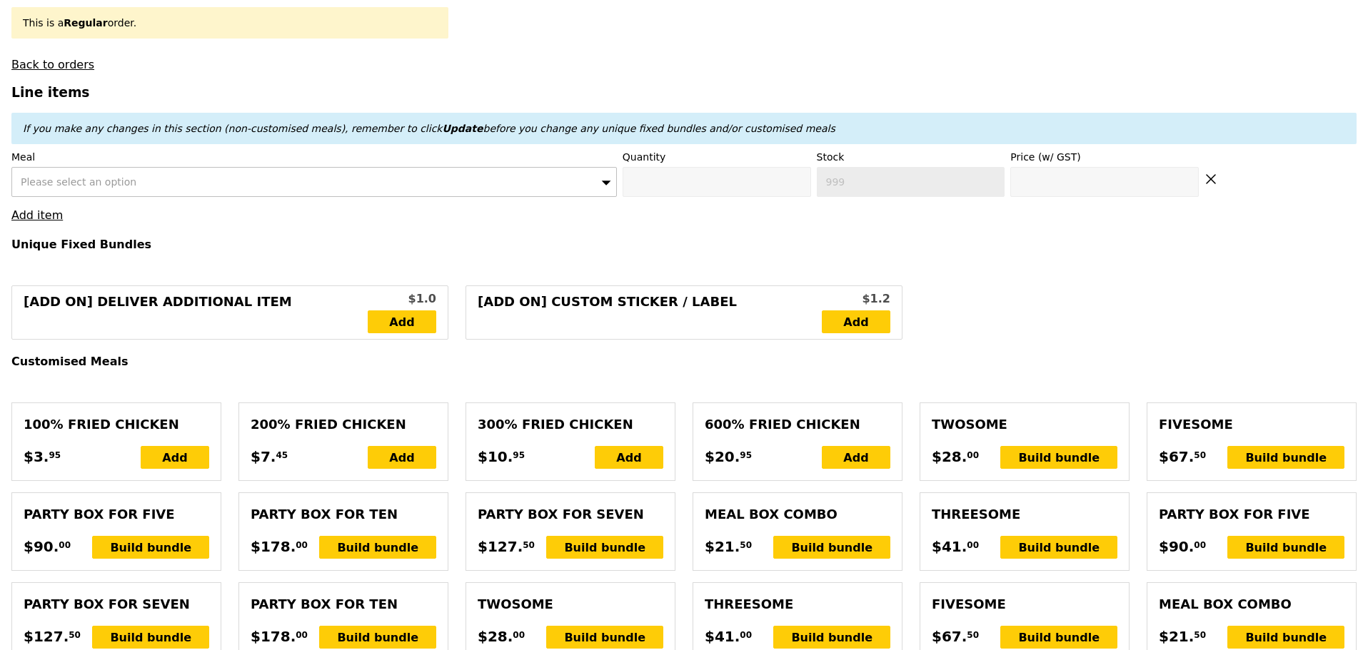
click at [363, 172] on div "Please select an option" at bounding box center [313, 182] width 605 height 30
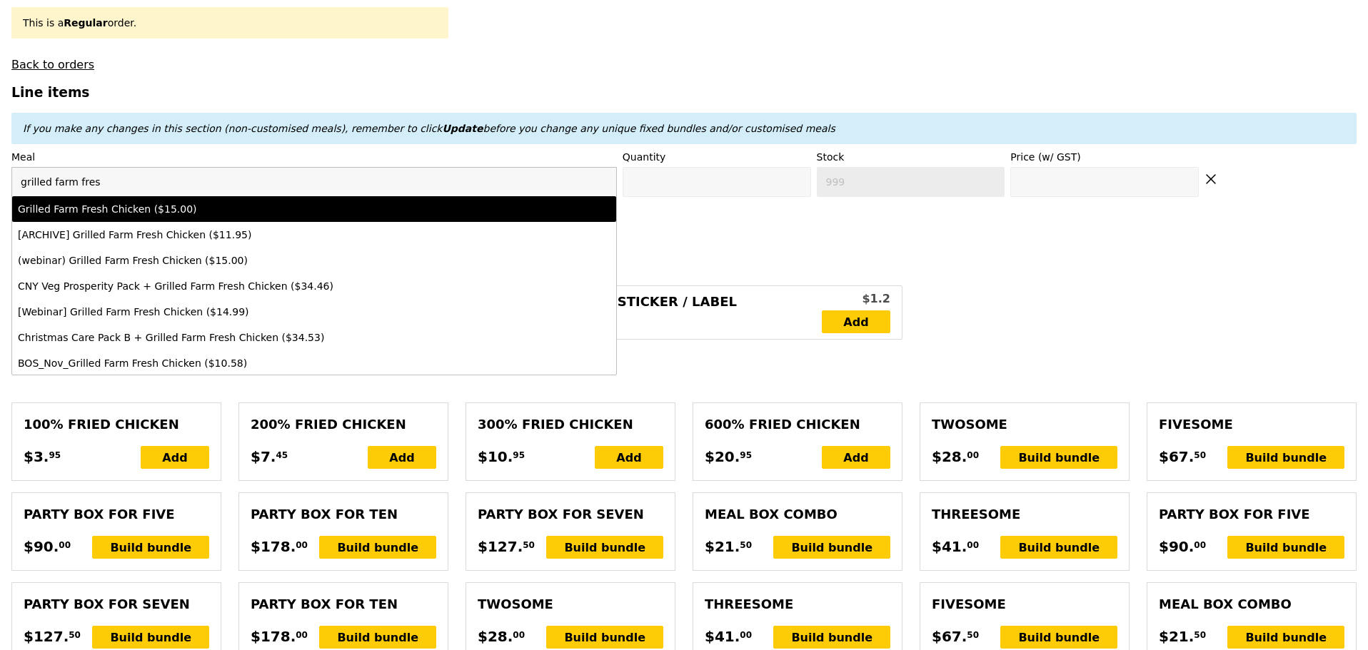
type input "grilled farm fres"
click at [317, 213] on li "Grilled Farm Fresh Chicken ($15.00)" at bounding box center [314, 209] width 604 height 26
type input "Confirm anyway"
type input "0"
type input "498"
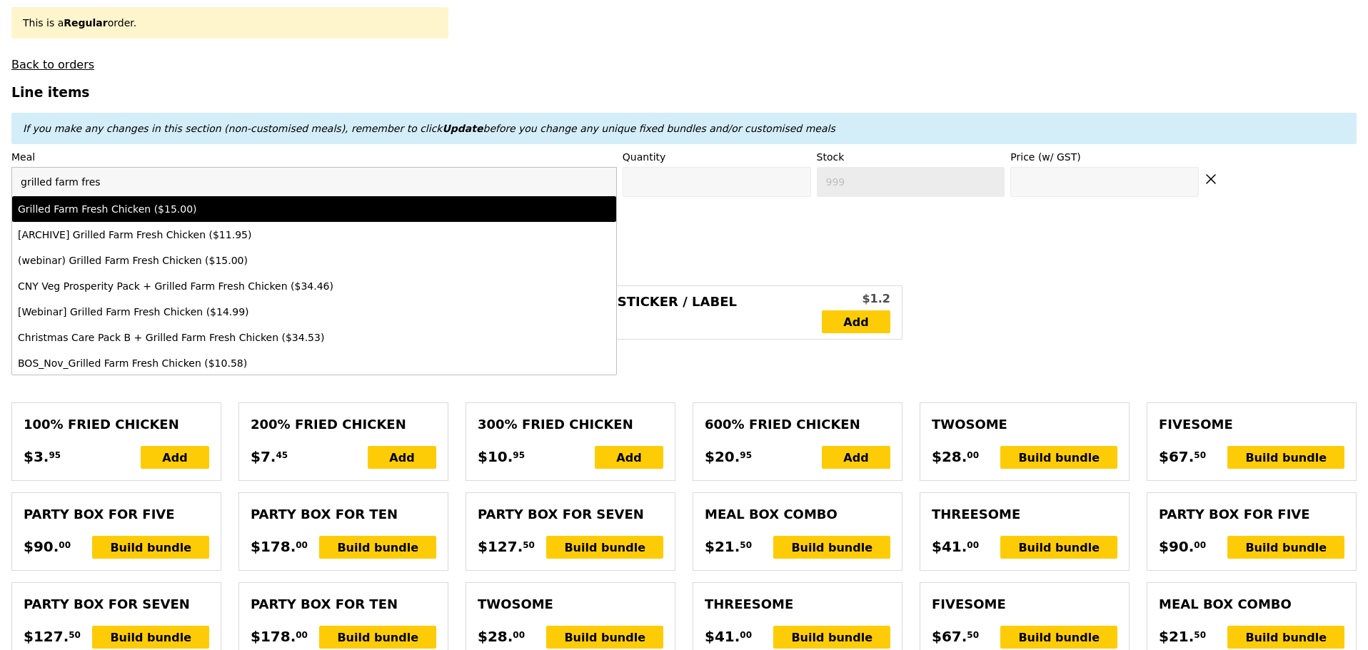
type input "15.0"
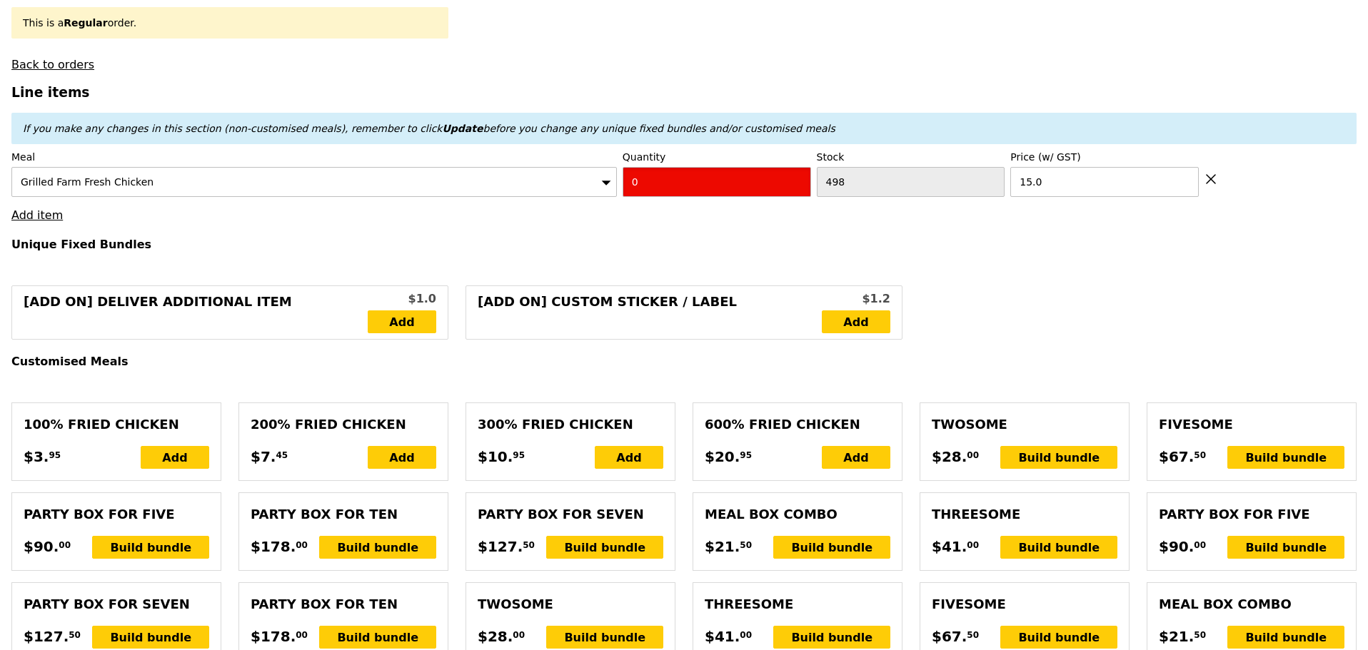
drag, startPoint x: 650, startPoint y: 180, endPoint x: 456, endPoint y: 171, distance: 194.4
click at [525, 177] on div "Meal Grilled Farm Fresh Chicken Quantity 0 Stock 498 Price (w/ GST) 15.0" at bounding box center [683, 173] width 1345 height 47
type input "Confirm"
type input "1"
click at [623, 90] on h3 "Line items" at bounding box center [683, 92] width 1345 height 15
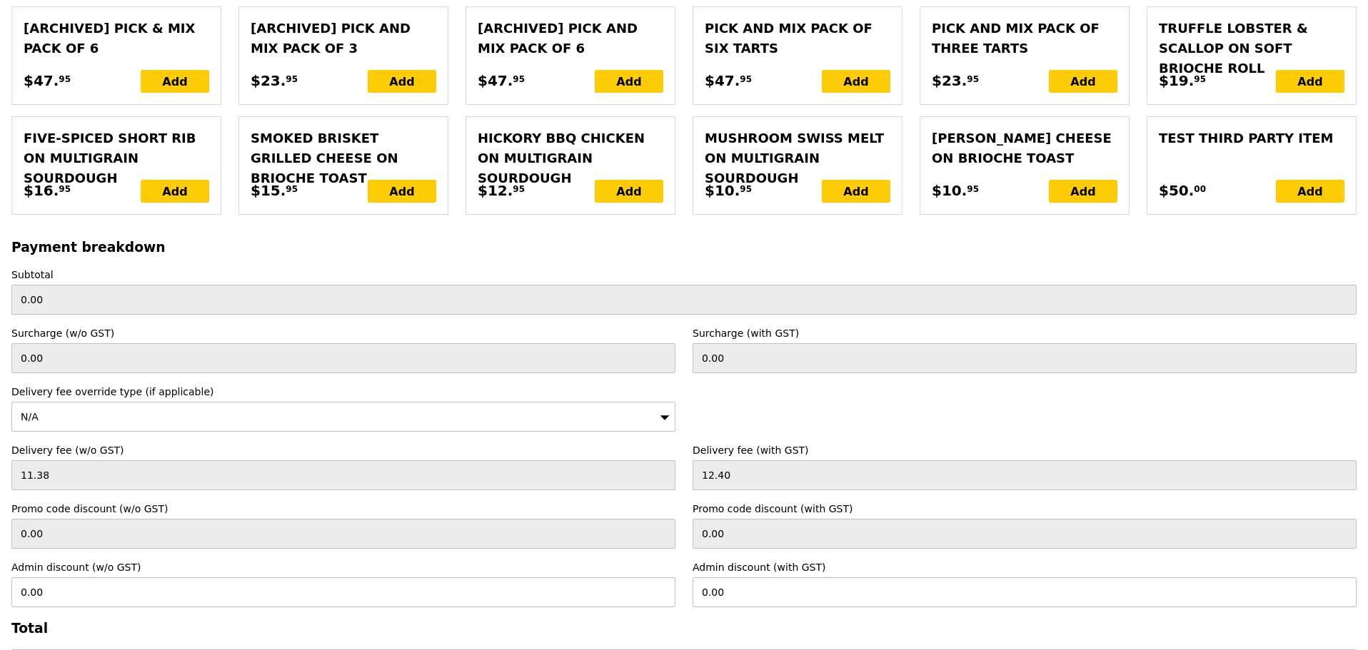
scroll to position [3124, 0]
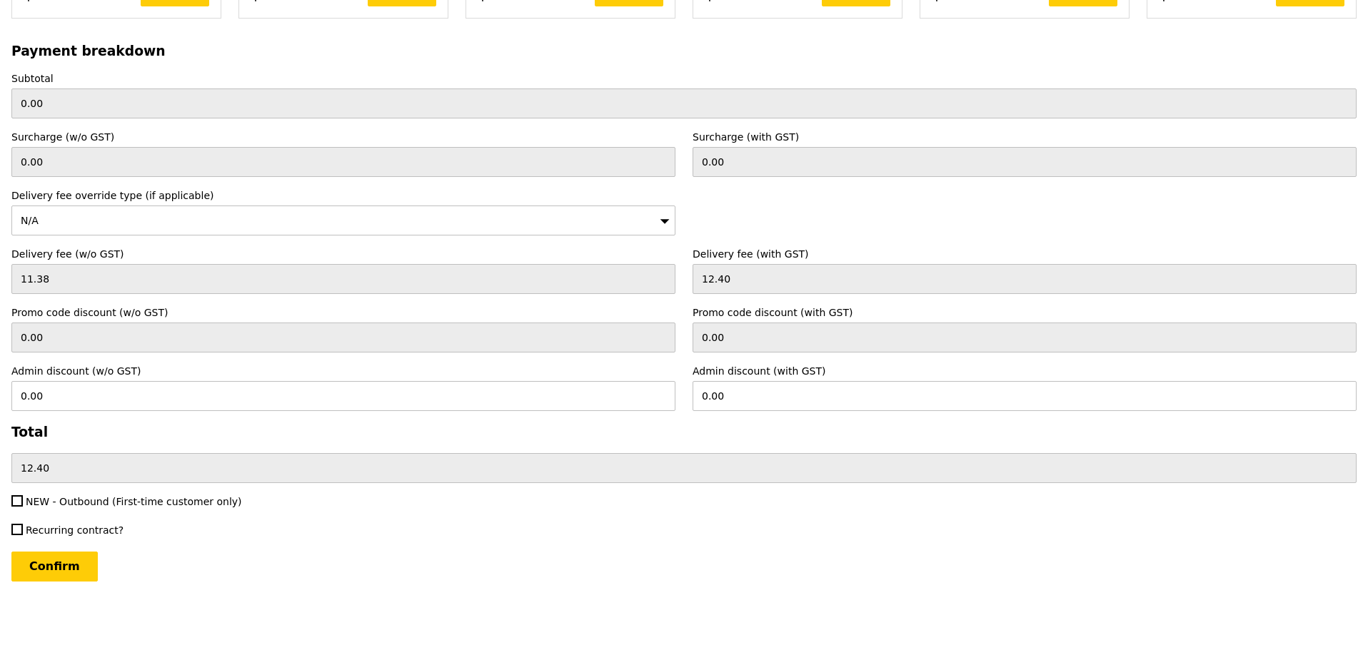
type input "Loading..."
type input "15.00"
type input "10.00"
type input "10.90"
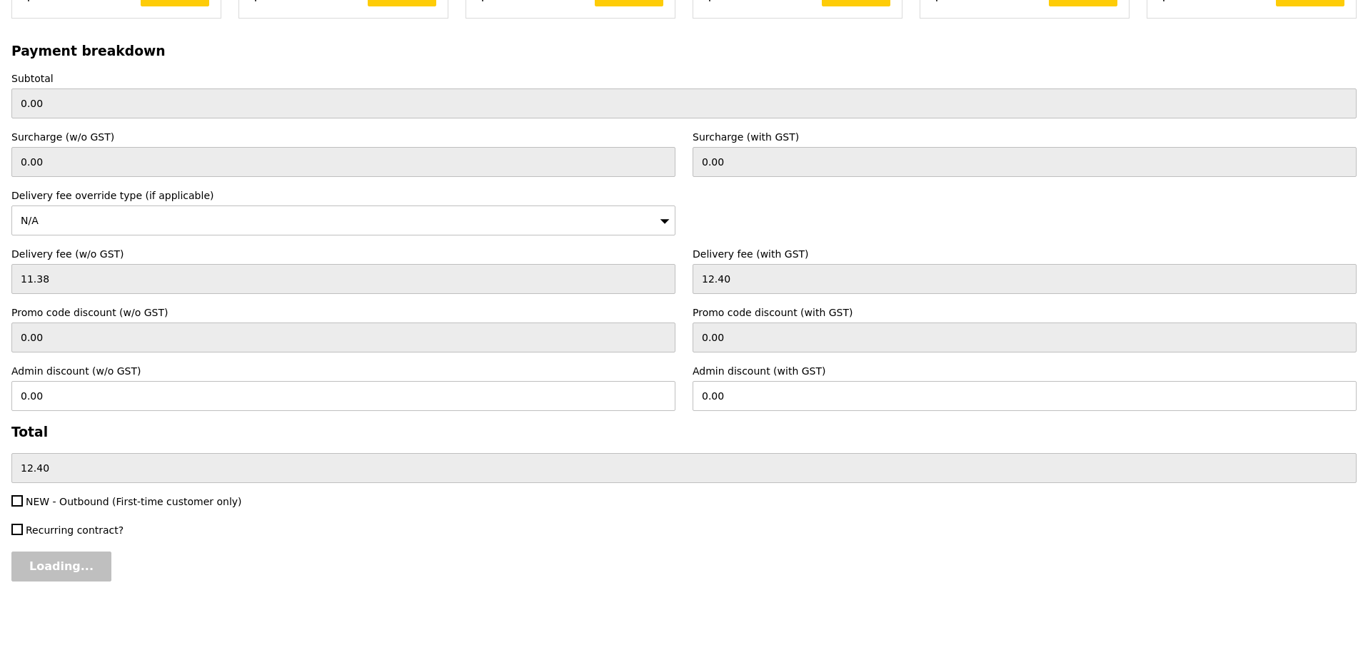
type input "25.90"
click at [76, 497] on span "NEW - Outbound (First-time customer only)" at bounding box center [134, 501] width 216 height 11
click at [23, 497] on input "NEW - Outbound (First-time customer only)" at bounding box center [16, 500] width 11 height 11
checkbox input "true"
click at [58, 560] on input "Confirm" at bounding box center [54, 567] width 86 height 30
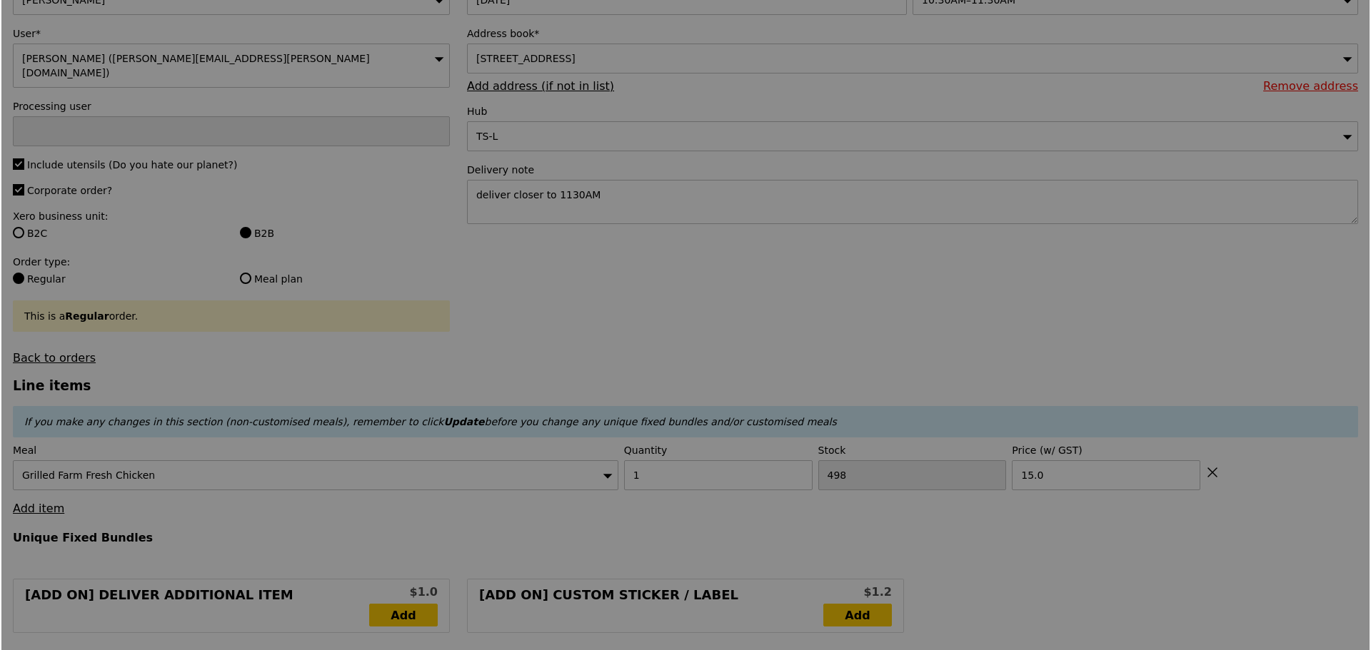
scroll to position [0, 0]
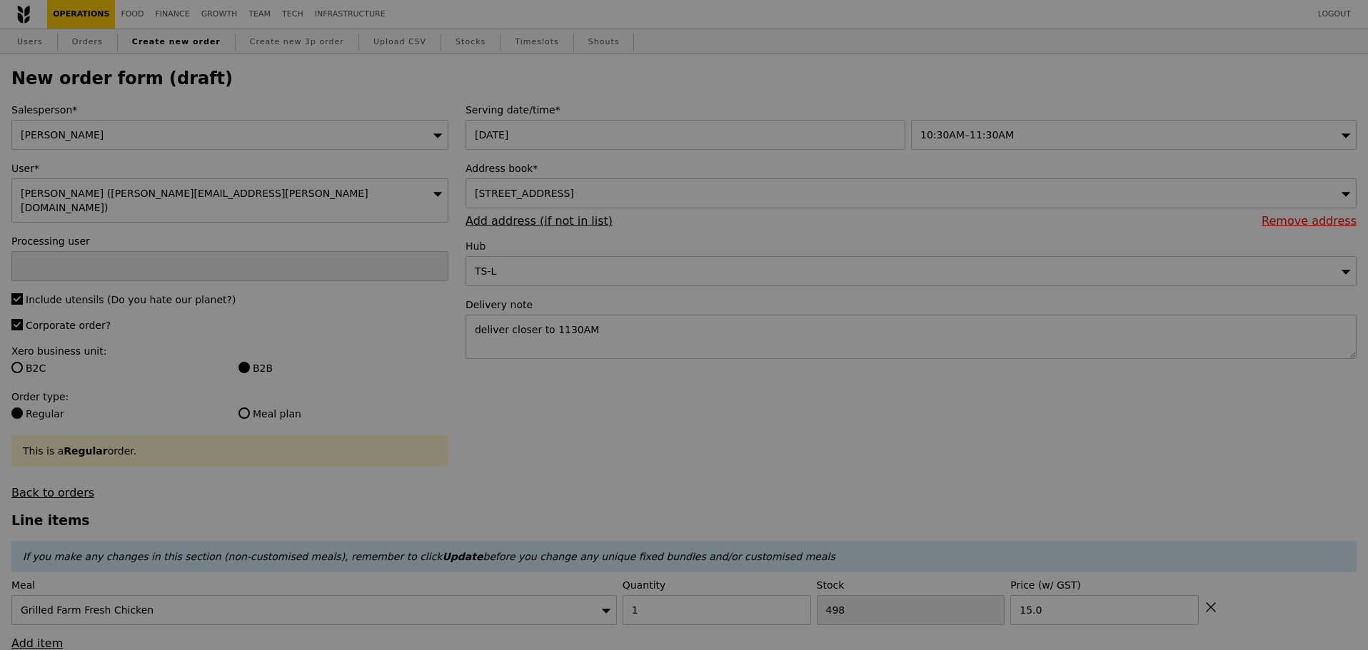
type input "Loading..."
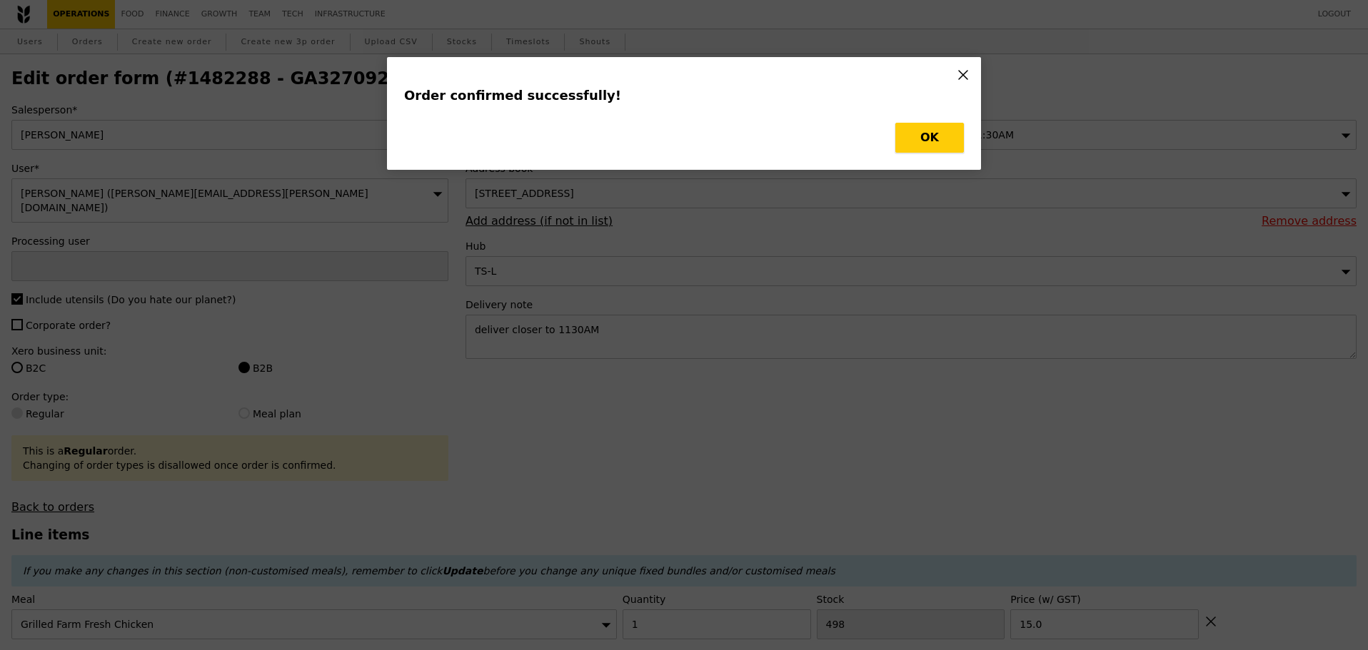
drag, startPoint x: 944, startPoint y: 131, endPoint x: 831, endPoint y: 146, distance: 113.8
click at [938, 132] on button "OK" at bounding box center [929, 138] width 69 height 30
type input "Alvin Seah"
type input "Loading..."
checkbox input "false"
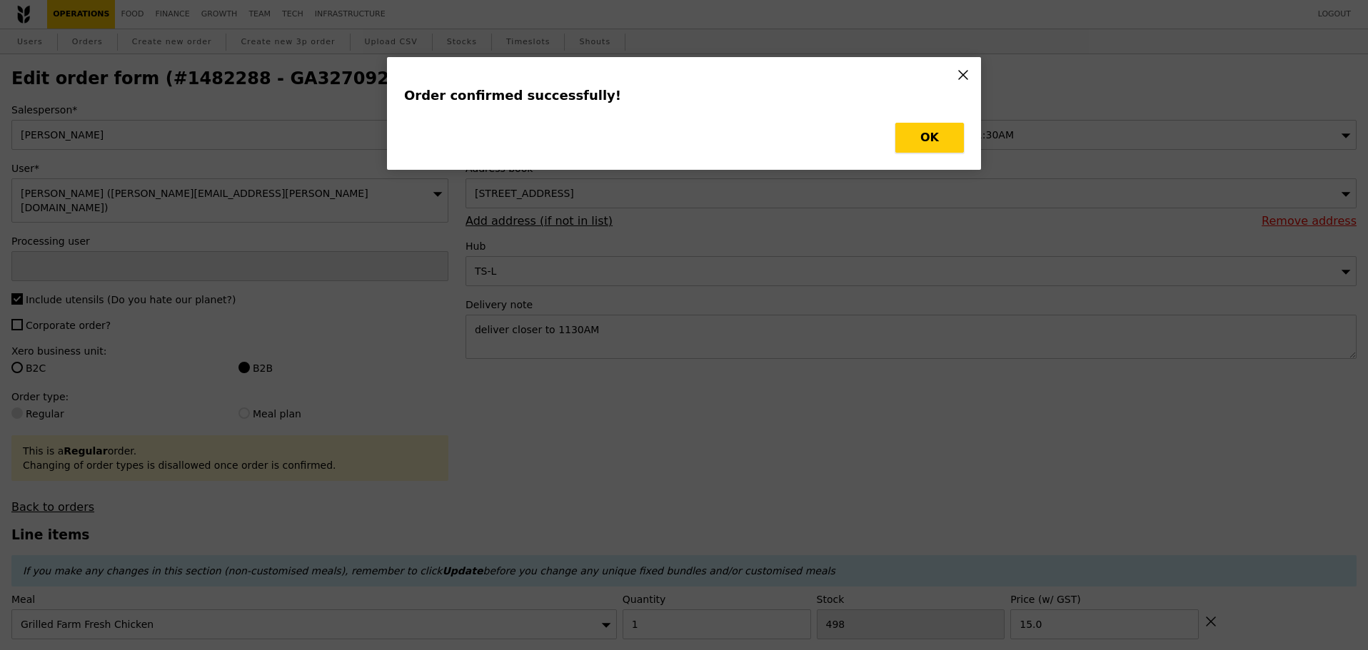
type input "15.00"
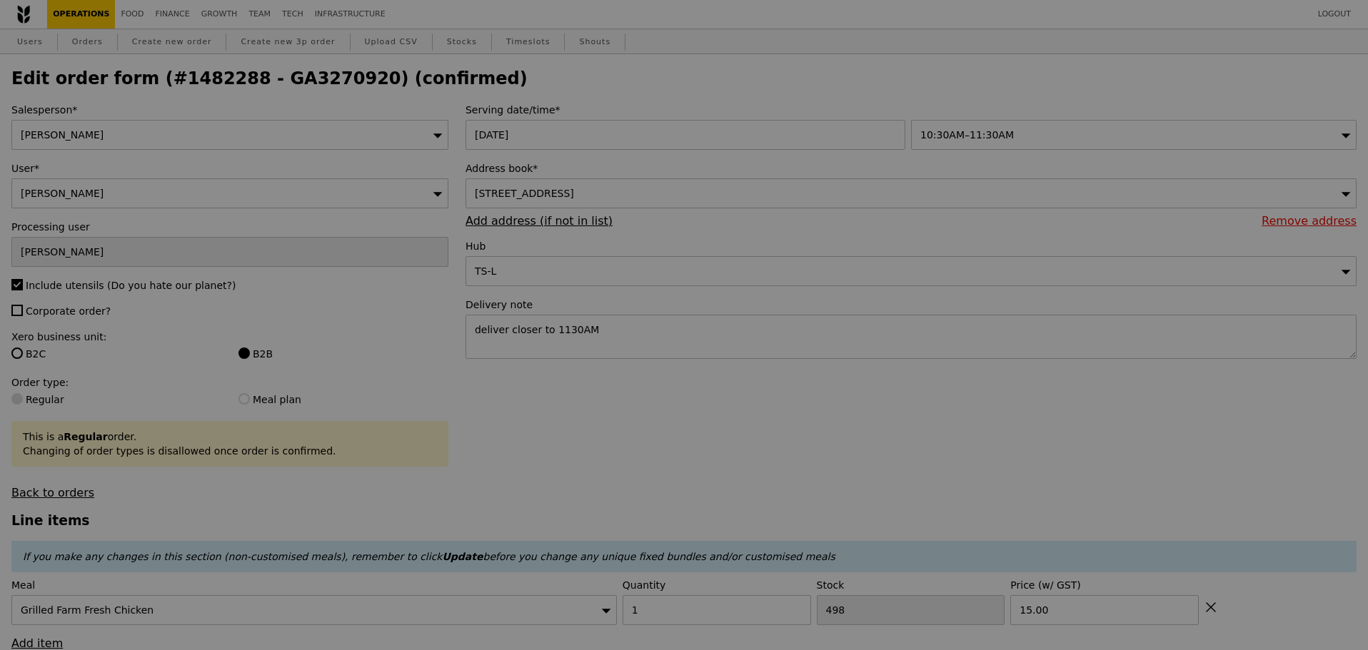
type input "497"
type input "Update"
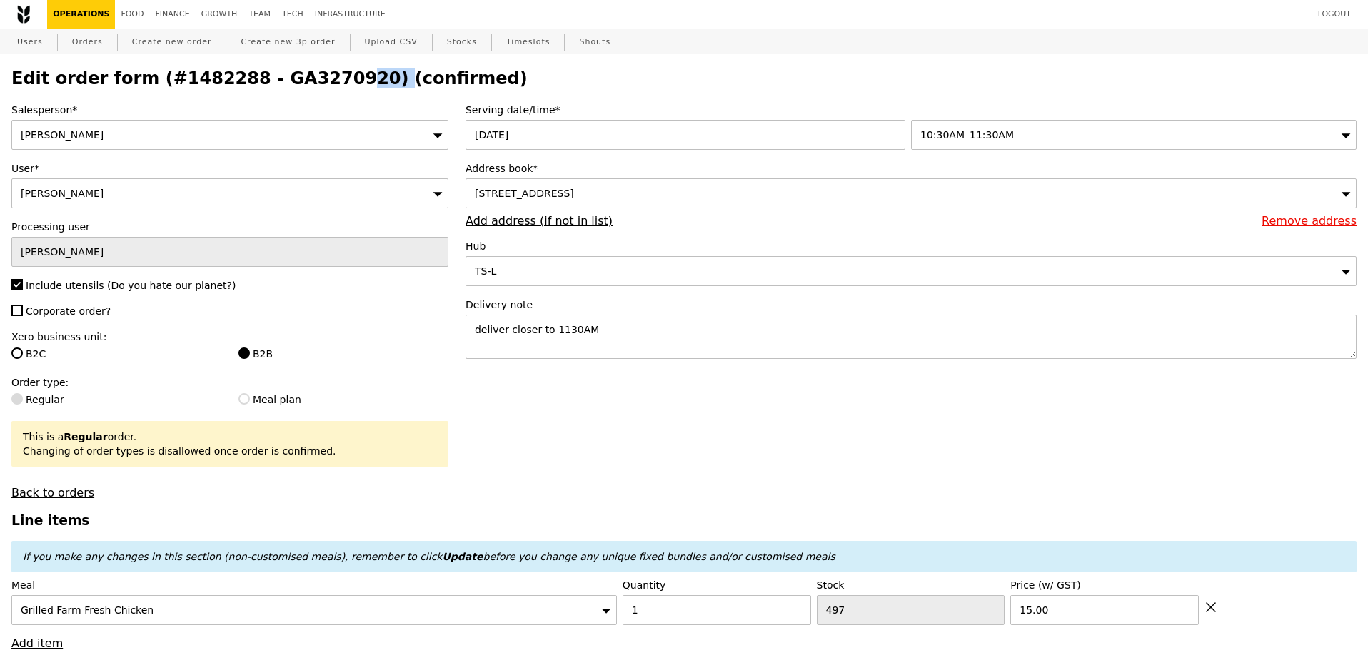
drag, startPoint x: 244, startPoint y: 82, endPoint x: 333, endPoint y: 83, distance: 88.5
click at [333, 83] on h2 "Edit order form (#1482288 - GA3270920) (confirmed)" at bounding box center [683, 79] width 1345 height 20
copy h2 "GA3270920"
click at [88, 39] on link "Orders" at bounding box center [87, 42] width 42 height 26
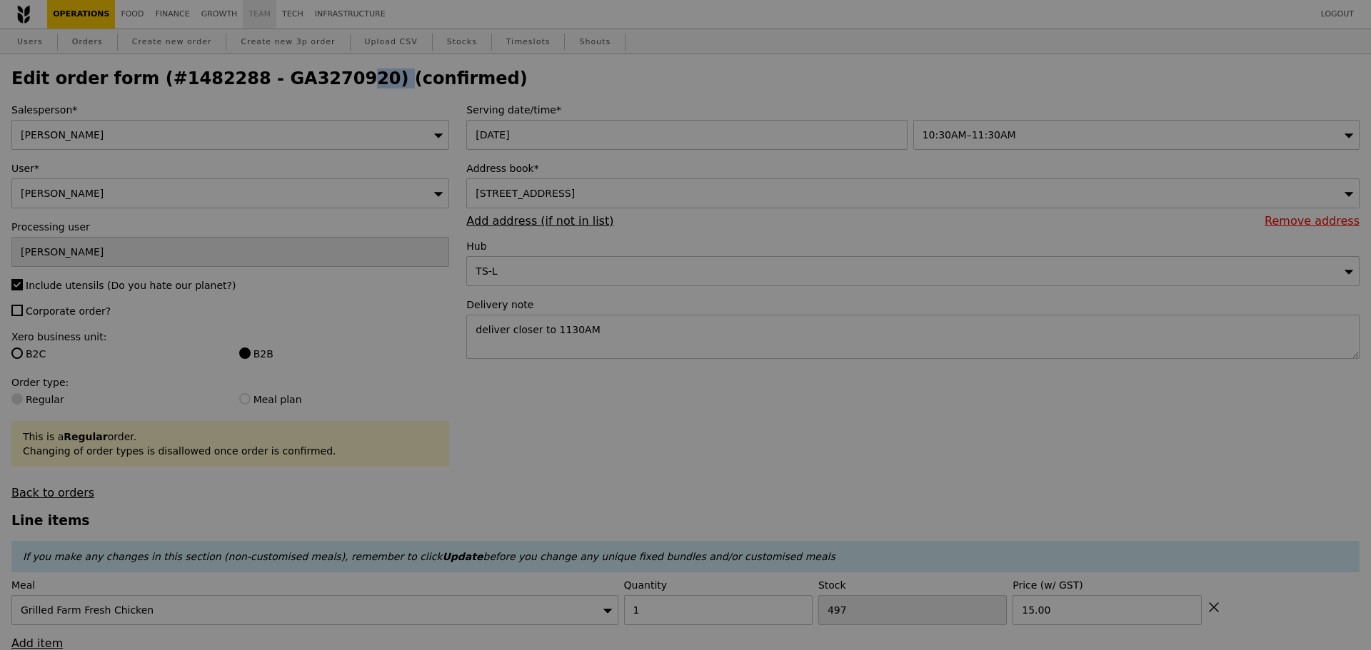
select select "100"
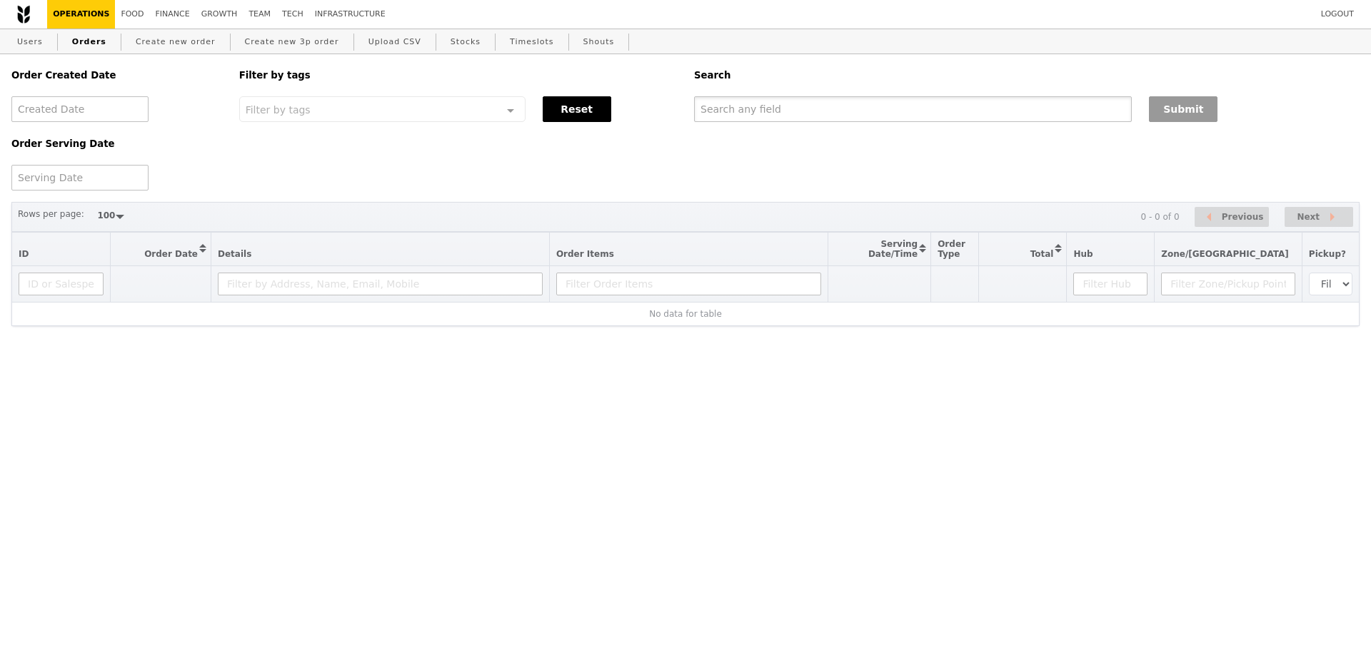
click at [832, 116] on input "text" at bounding box center [913, 109] width 438 height 26
paste input "GA3270920"
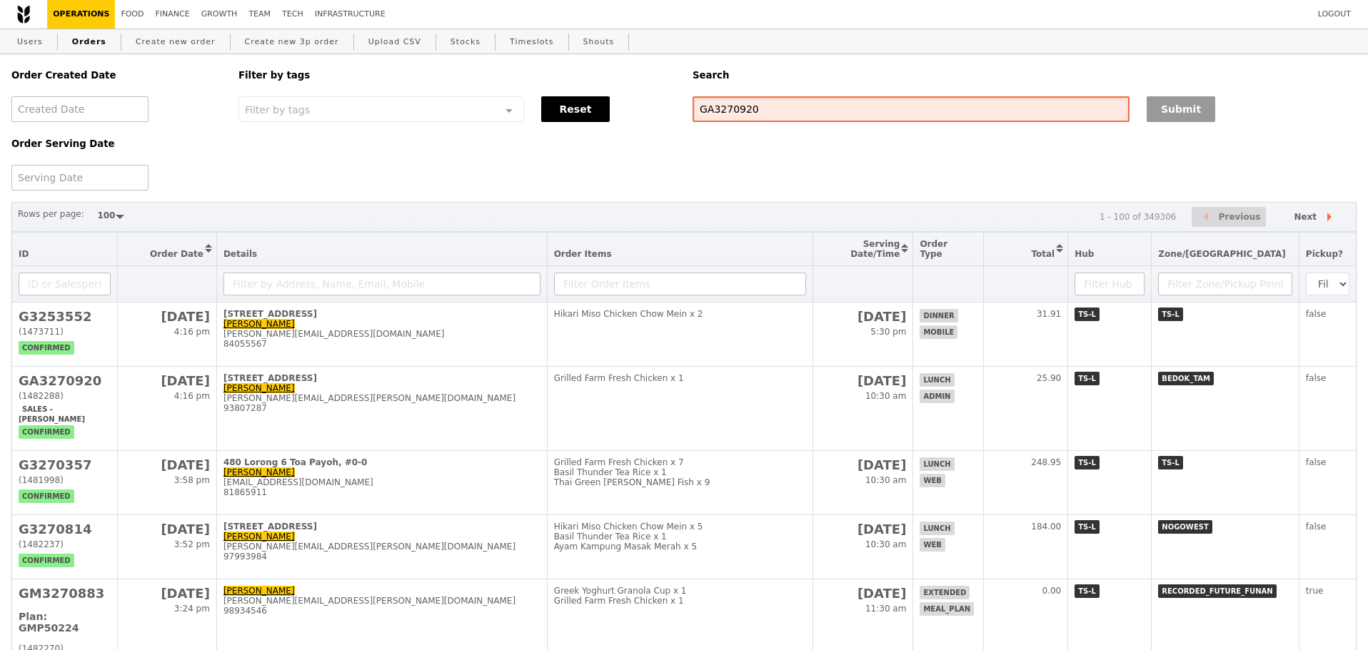
type input "GA3270920"
click at [1146, 109] on div "Submit" at bounding box center [1251, 109] width 227 height 26
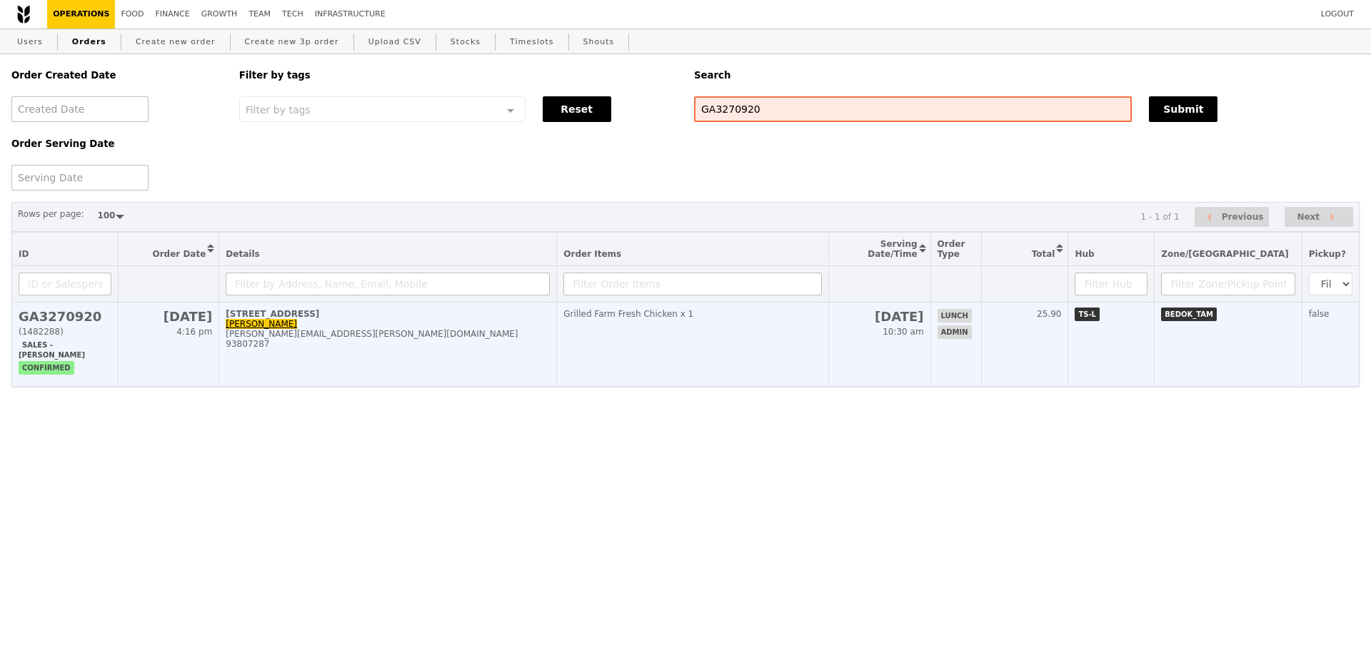
click at [530, 375] on td "2 Changi South Avenue 1 Doreen Lim doreen.lim@dbschenker.com 93807287" at bounding box center [388, 345] width 338 height 84
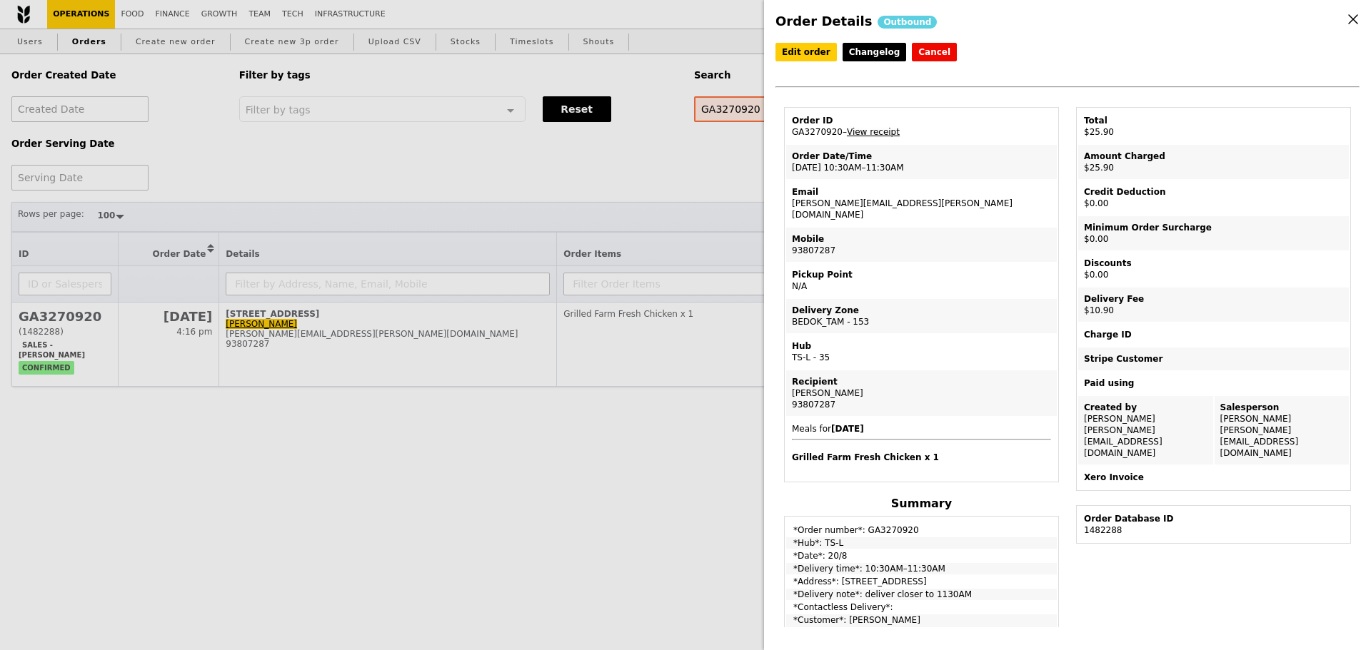
click at [887, 133] on link "View receipt" at bounding box center [873, 132] width 53 height 10
